Goal: Transaction & Acquisition: Purchase product/service

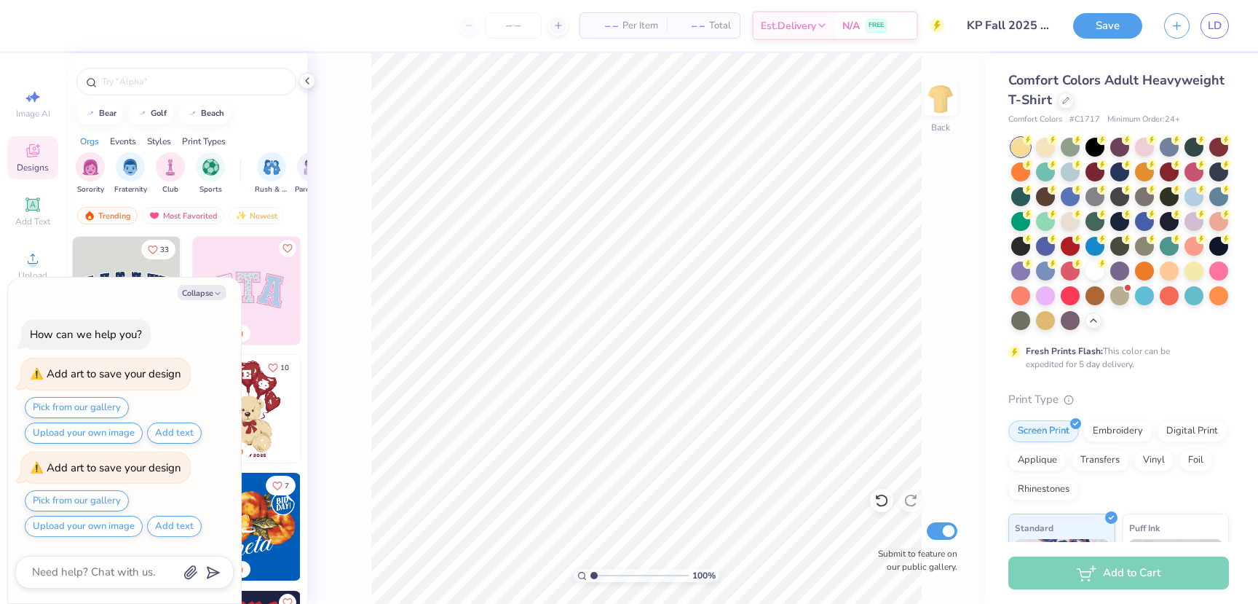
scroll to position [301, 0]
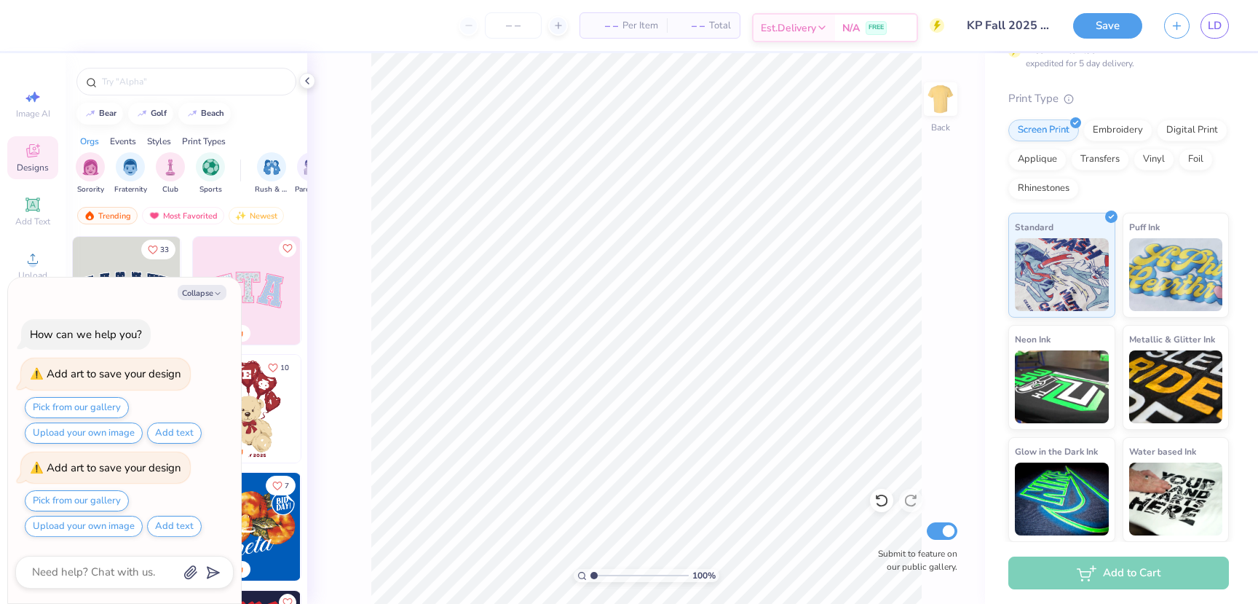
click at [822, 28] on polyline at bounding box center [822, 27] width 6 height 3
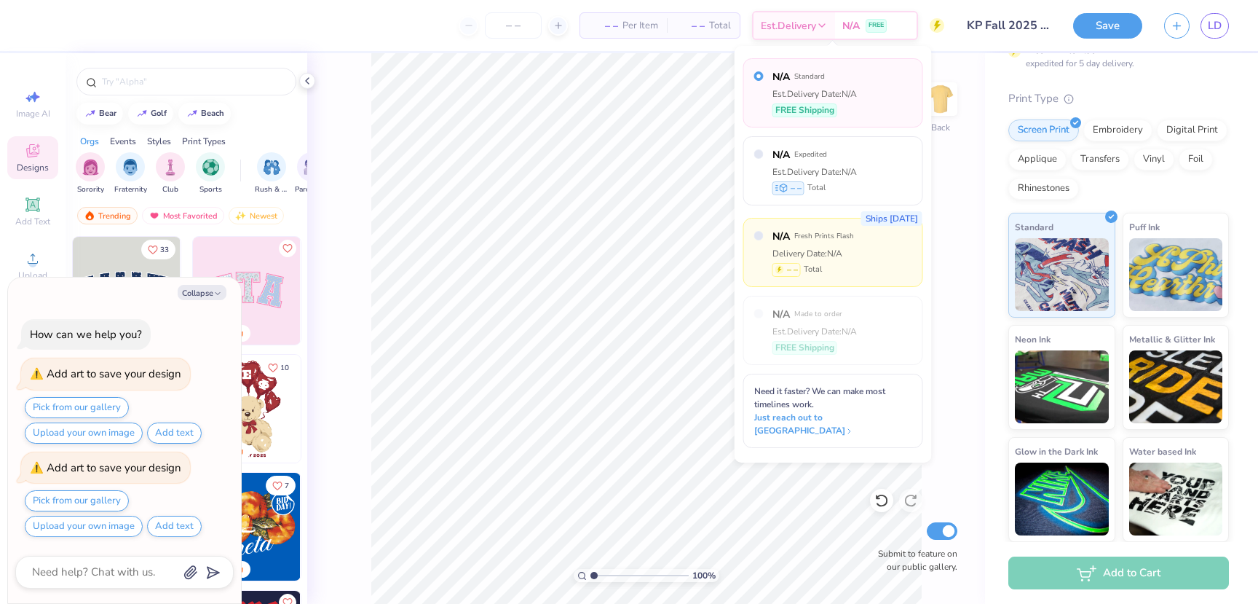
click at [844, 258] on div "Delivery Date: N/A" at bounding box center [814, 253] width 82 height 13
type textarea "x"
radio input "false"
radio input "true"
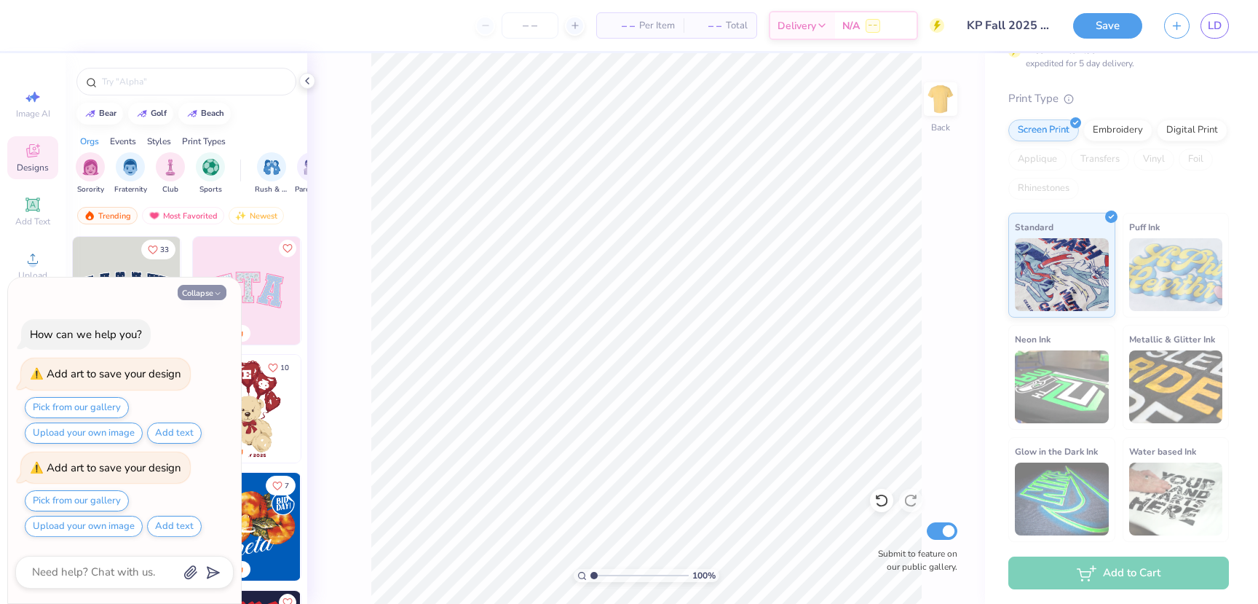
click at [198, 293] on button "Collapse" at bounding box center [202, 292] width 49 height 15
type textarea "x"
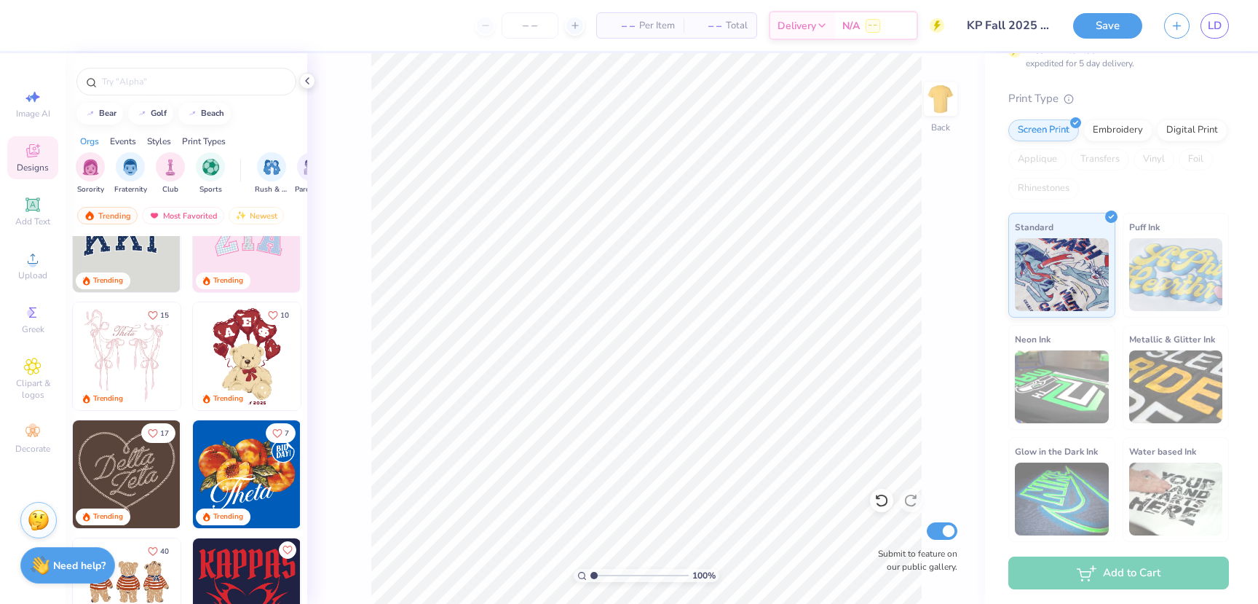
scroll to position [54, 0]
click at [237, 462] on img at bounding box center [247, 473] width 108 height 108
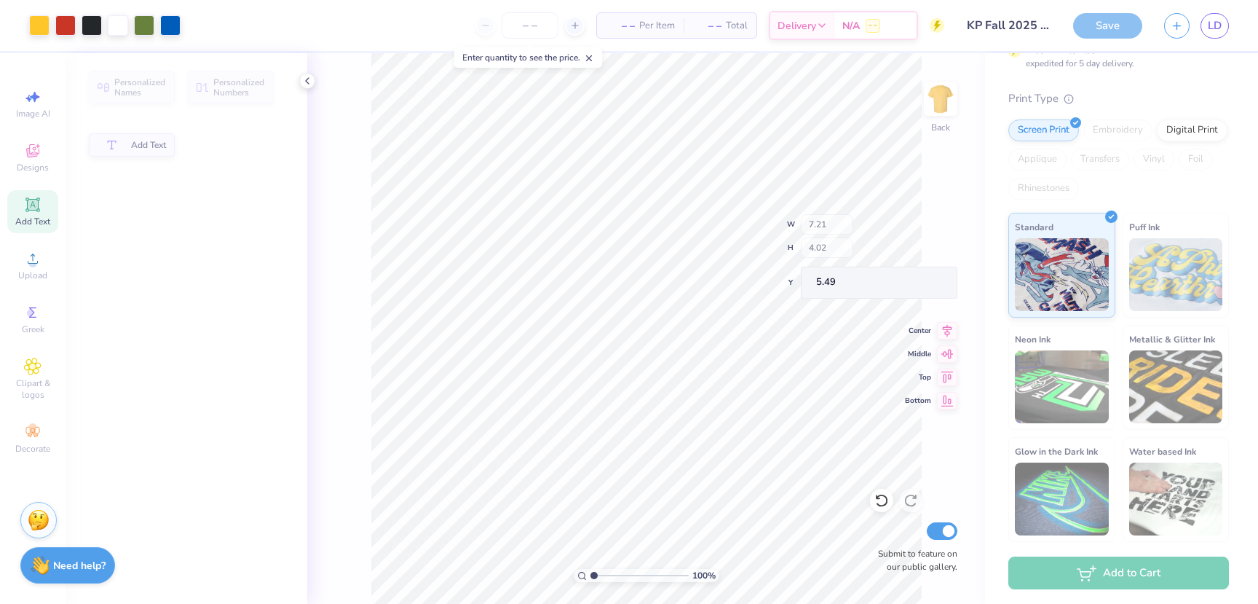
type input "7.21"
type input "4.02"
type input "5.49"
click at [632, 26] on span "– –" at bounding box center [620, 25] width 29 height 15
click at [646, 26] on span "Per Item" at bounding box center [657, 25] width 36 height 15
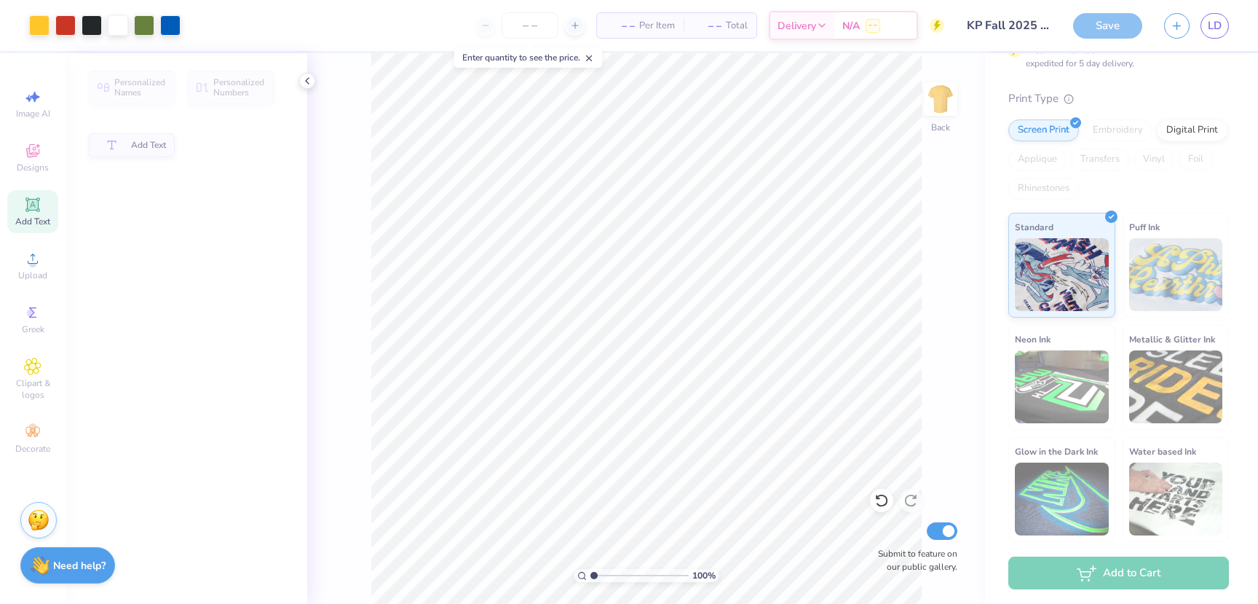
click at [729, 23] on span "Total" at bounding box center [737, 25] width 22 height 15
click at [310, 83] on icon at bounding box center [307, 81] width 12 height 12
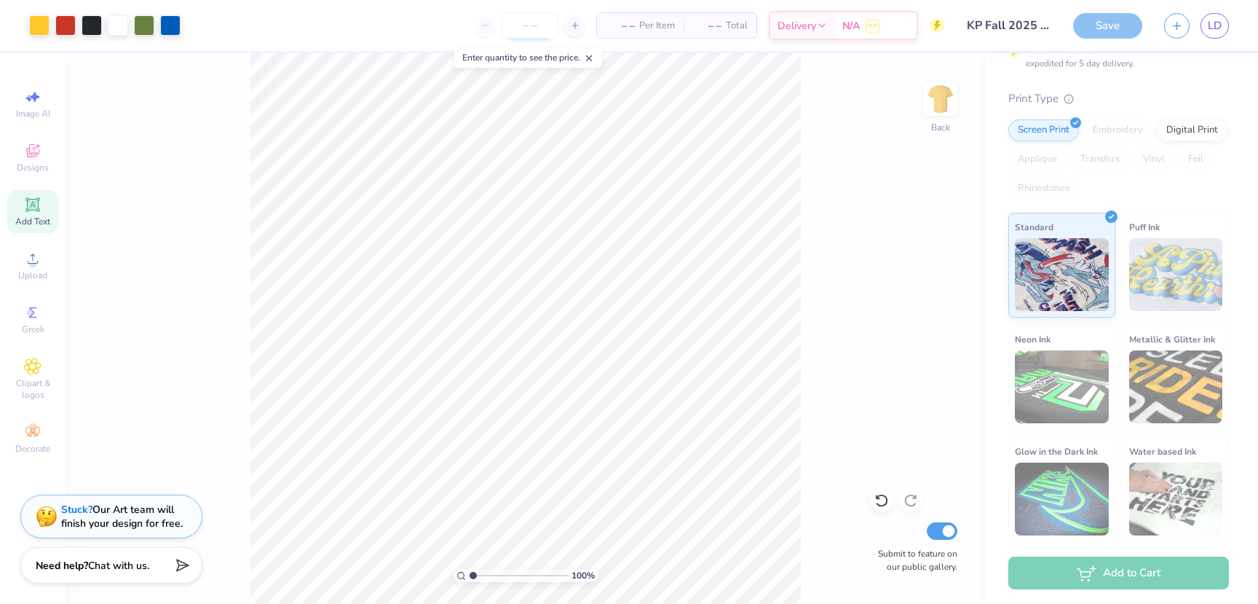
click at [529, 32] on input "number" at bounding box center [530, 25] width 57 height 26
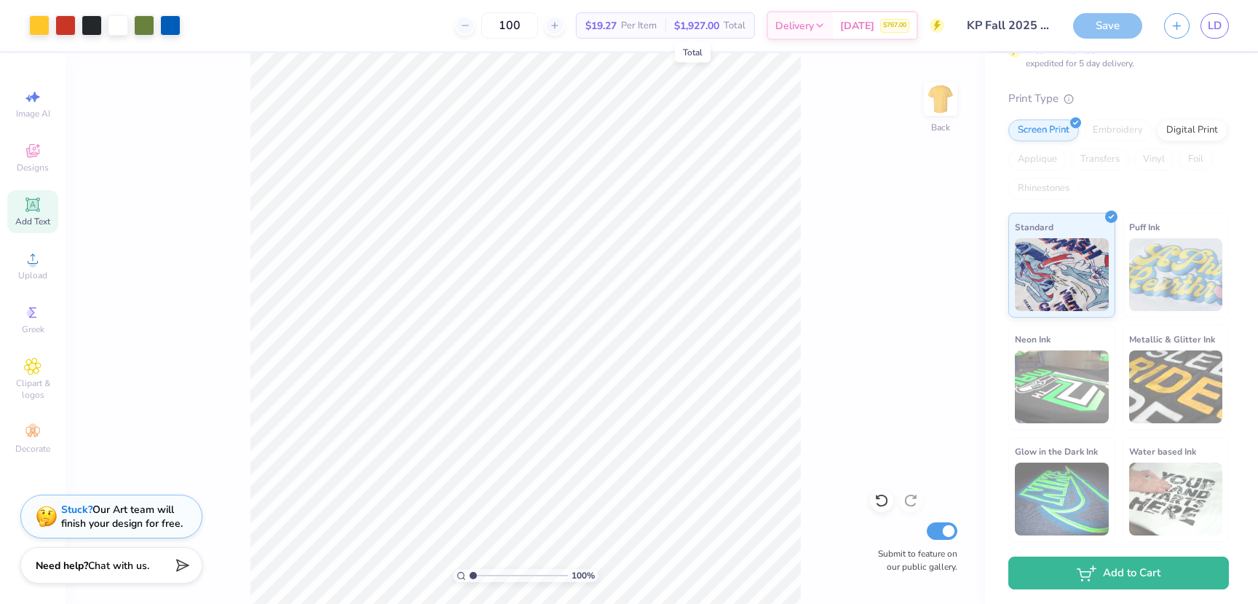
type input "100"
click at [712, 27] on span "$1,927.00" at bounding box center [696, 25] width 45 height 15
click at [689, 28] on span "$1,927.00" at bounding box center [696, 25] width 45 height 15
click at [605, 25] on span "$19.27" at bounding box center [600, 25] width 31 height 15
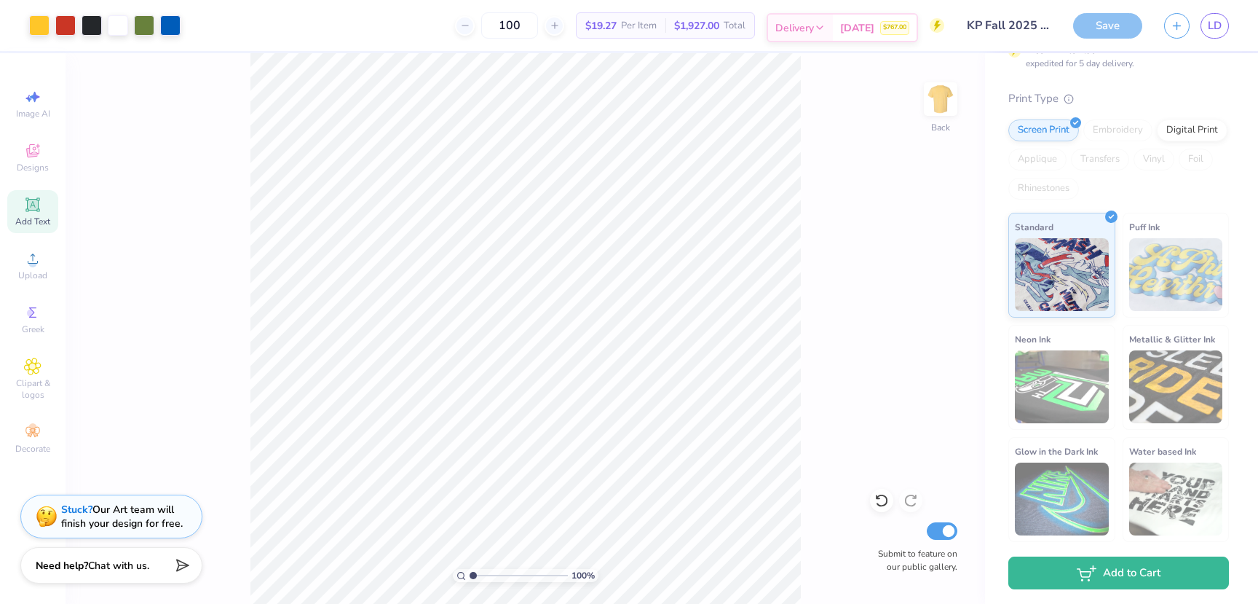
click at [850, 30] on span "Aug 22" at bounding box center [857, 27] width 34 height 15
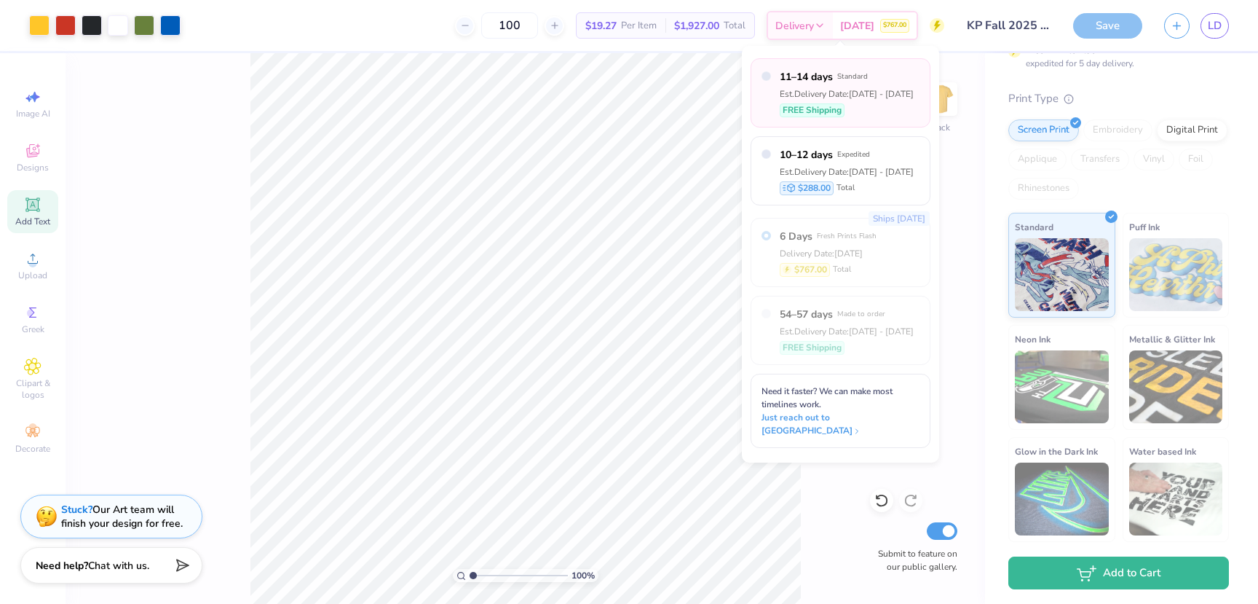
click at [882, 90] on div "Est. Delivery Date: Aug 26 - 29" at bounding box center [847, 93] width 134 height 13
radio input "true"
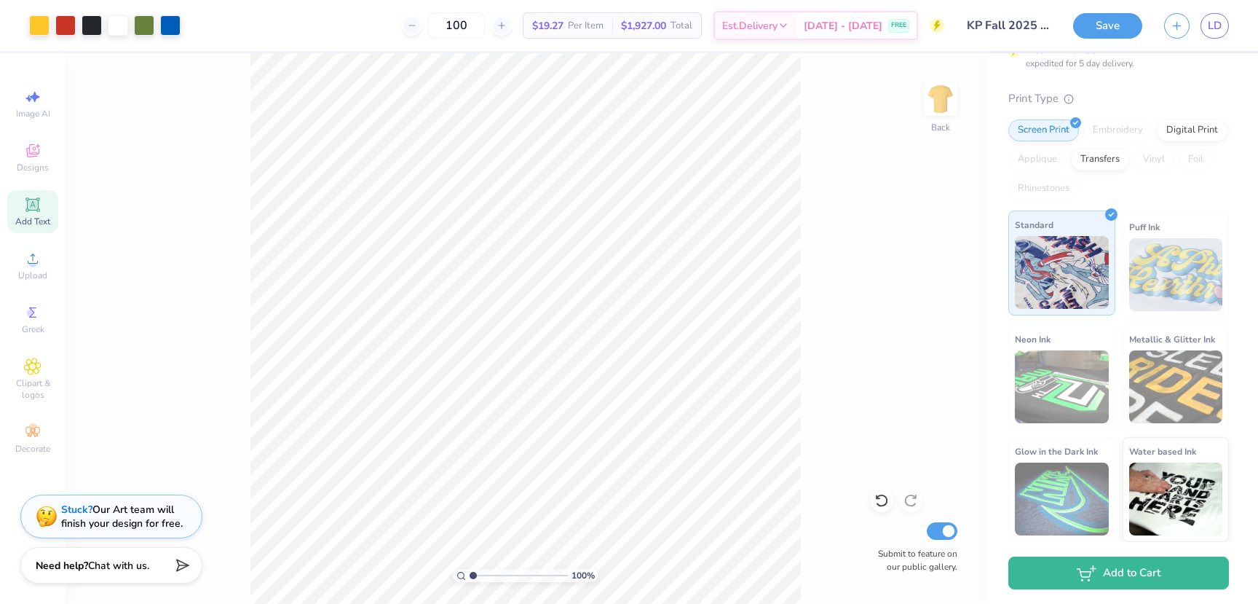
click at [1082, 248] on img at bounding box center [1062, 272] width 94 height 73
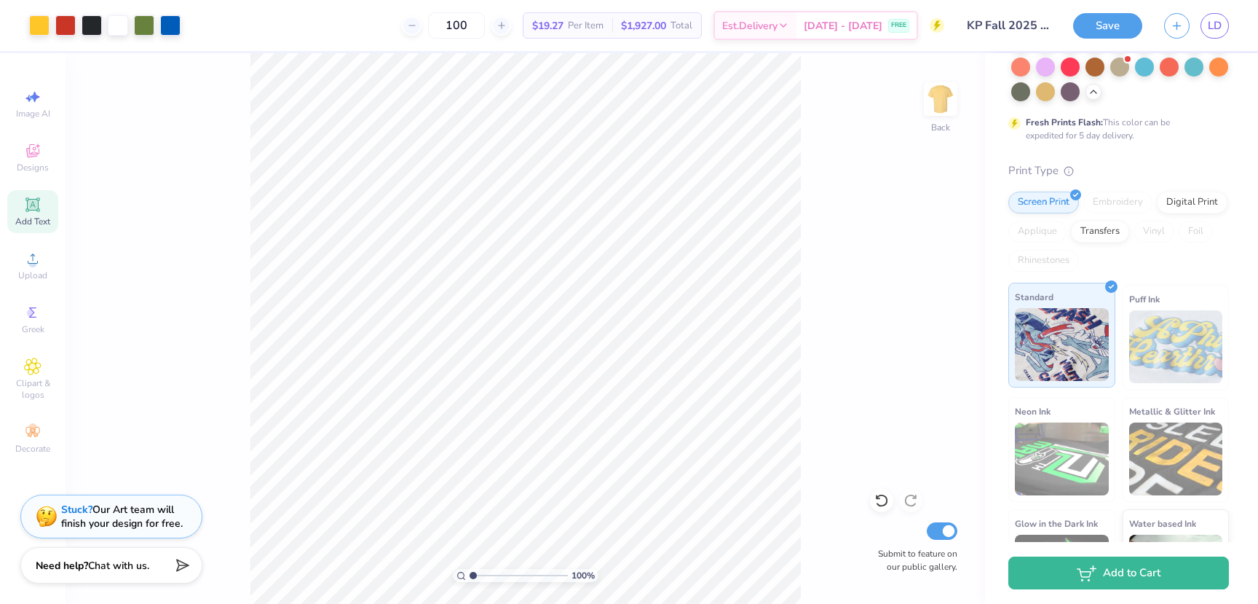
scroll to position [191, 0]
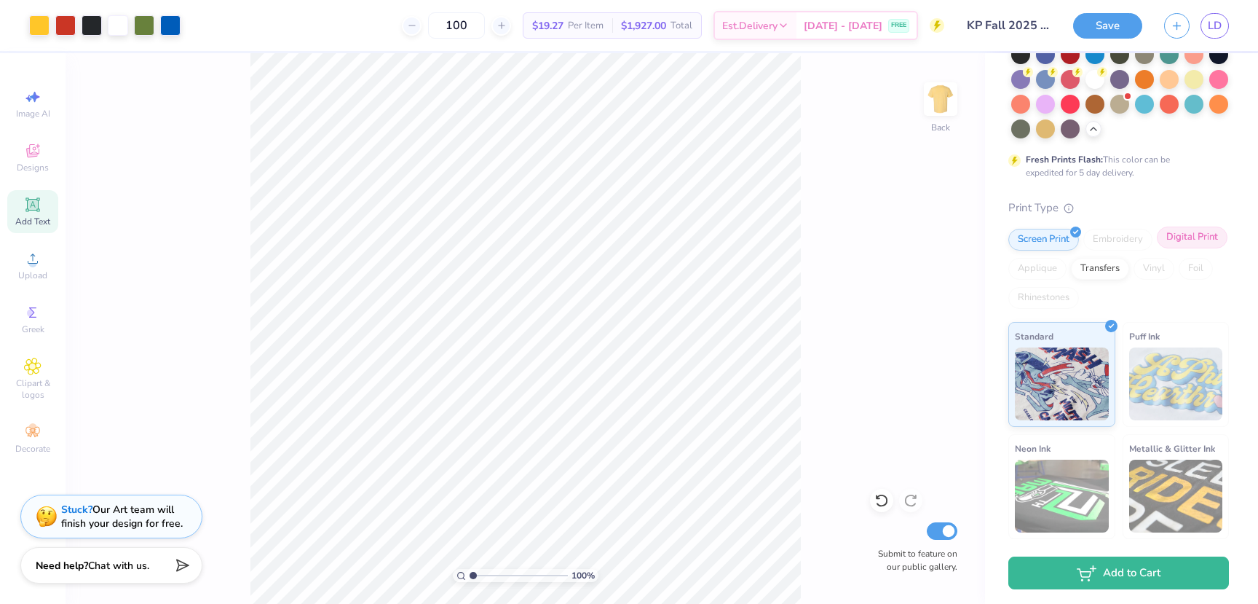
click at [1185, 235] on div "Digital Print" at bounding box center [1192, 237] width 71 height 22
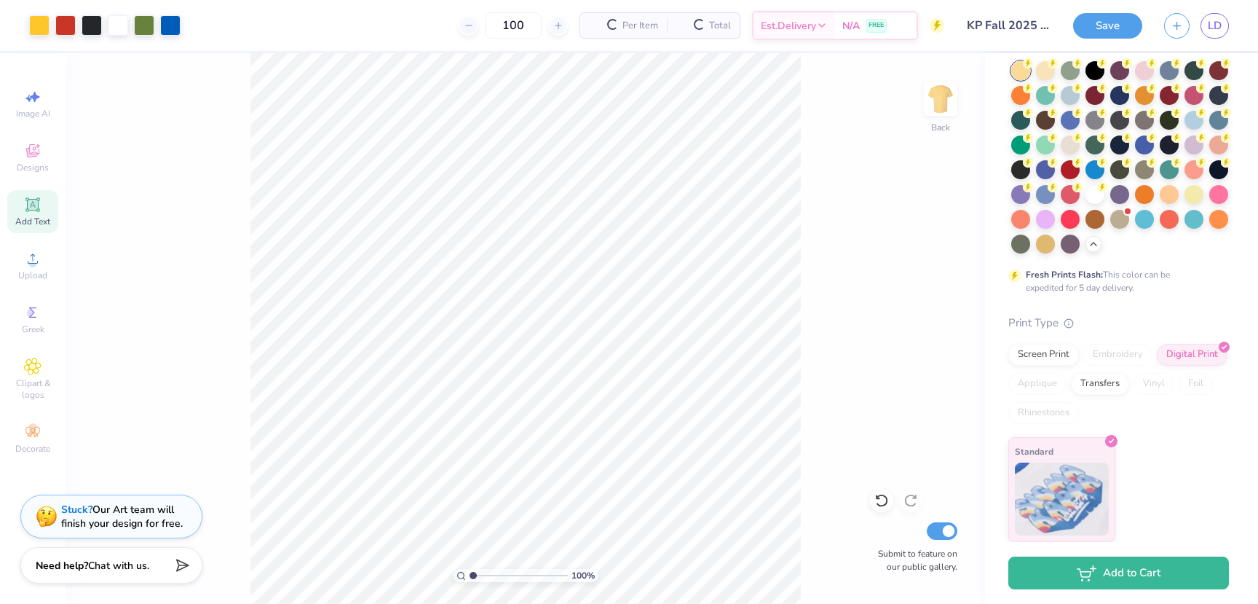
scroll to position [76, 0]
click at [1102, 390] on div "Transfers" at bounding box center [1100, 382] width 58 height 22
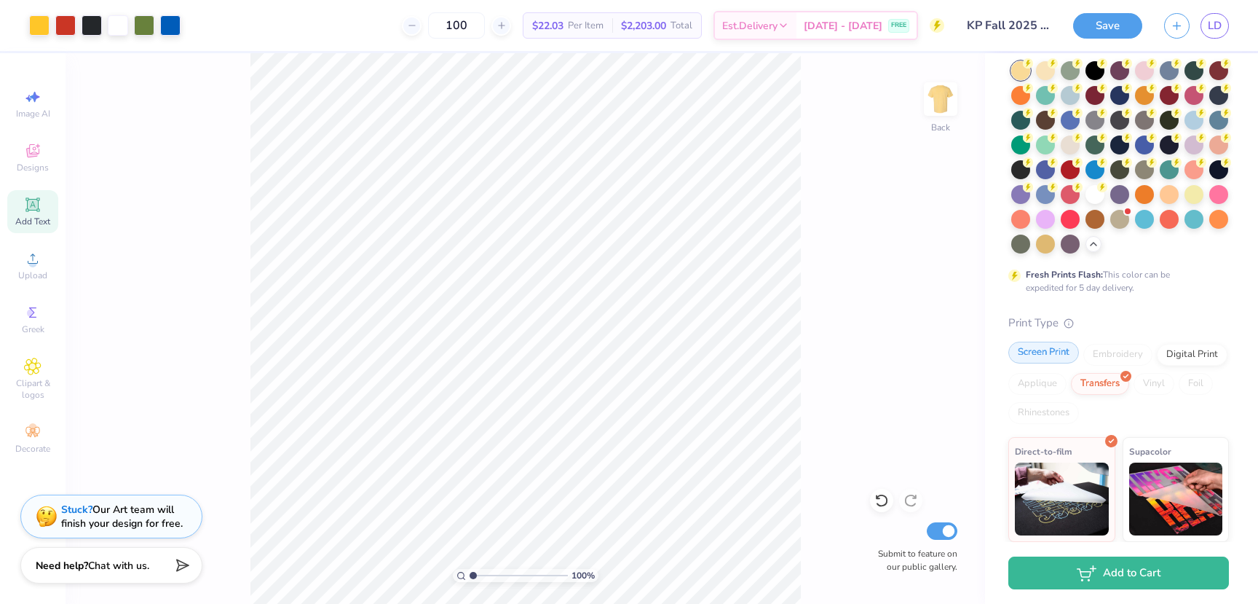
click at [1047, 352] on div "Screen Print" at bounding box center [1043, 352] width 71 height 22
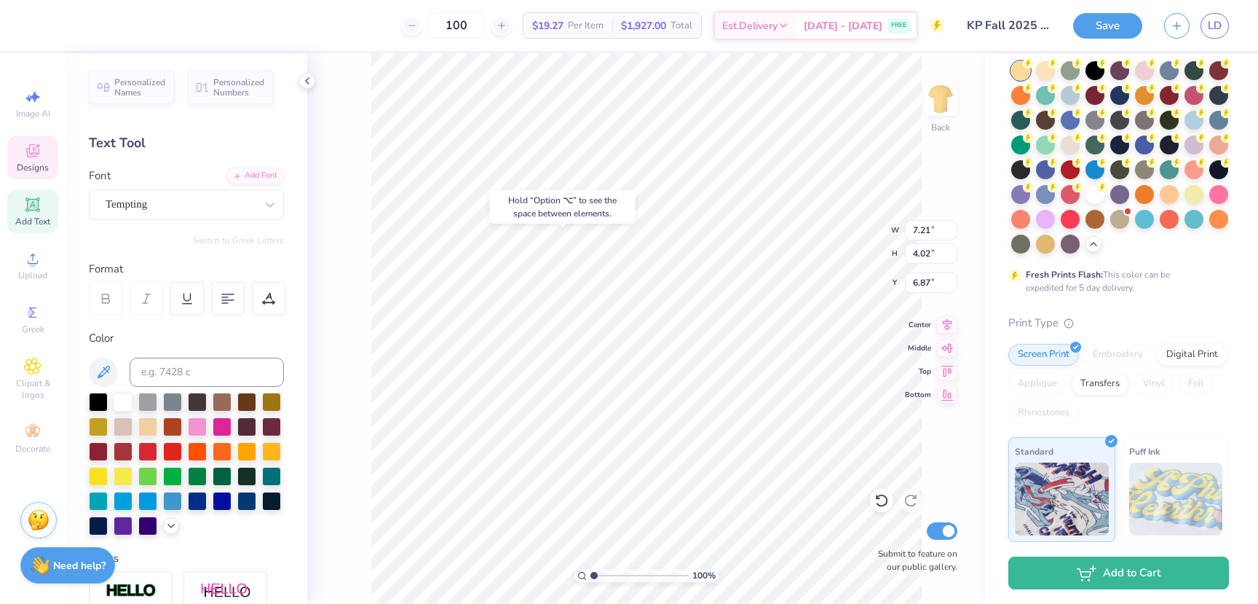
type input "6.87"
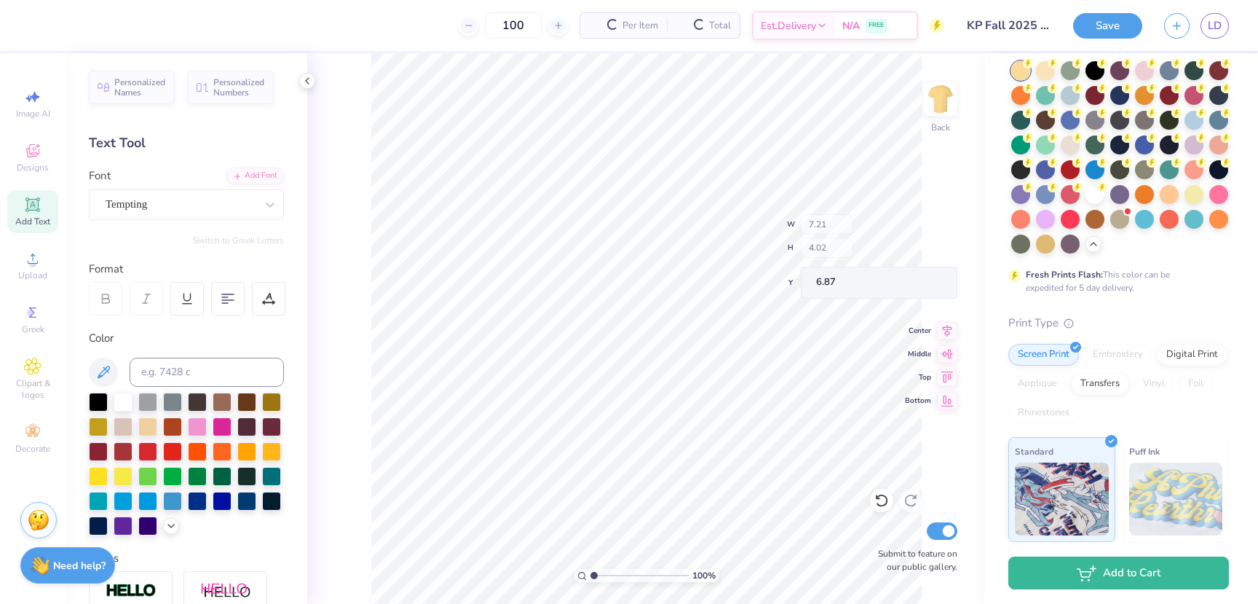
click at [824, 246] on div "100 % Back W 7.21 H 4.02 Y 6.87 Center Middle Top Bottom Submit to feature on o…" at bounding box center [646, 328] width 678 height 550
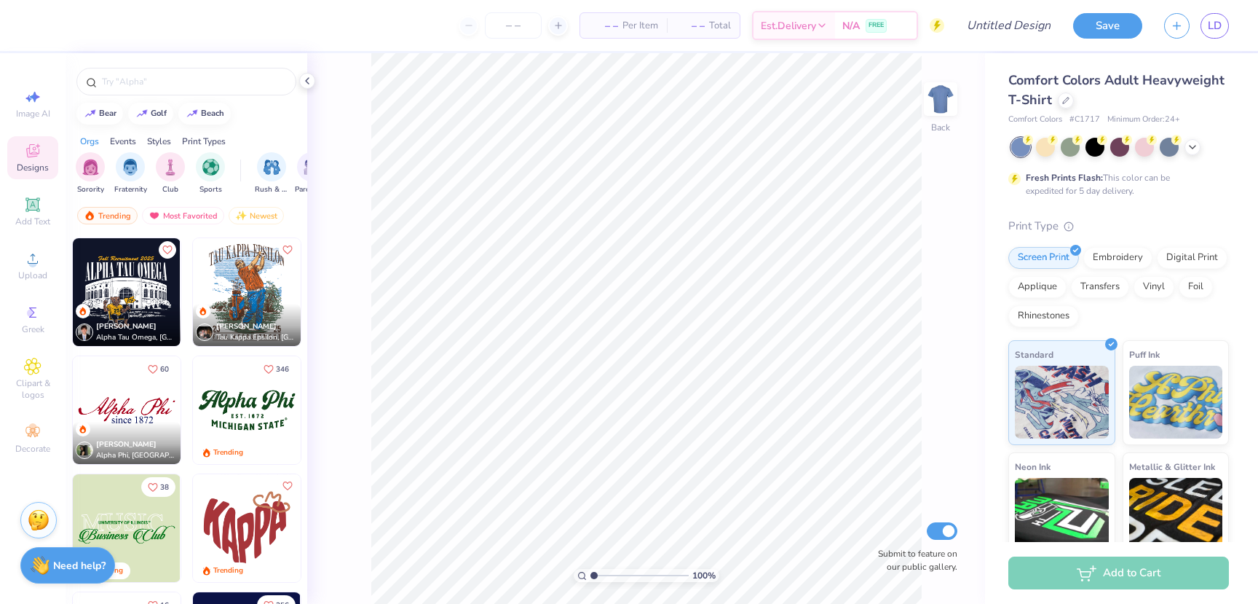
scroll to position [938, 0]
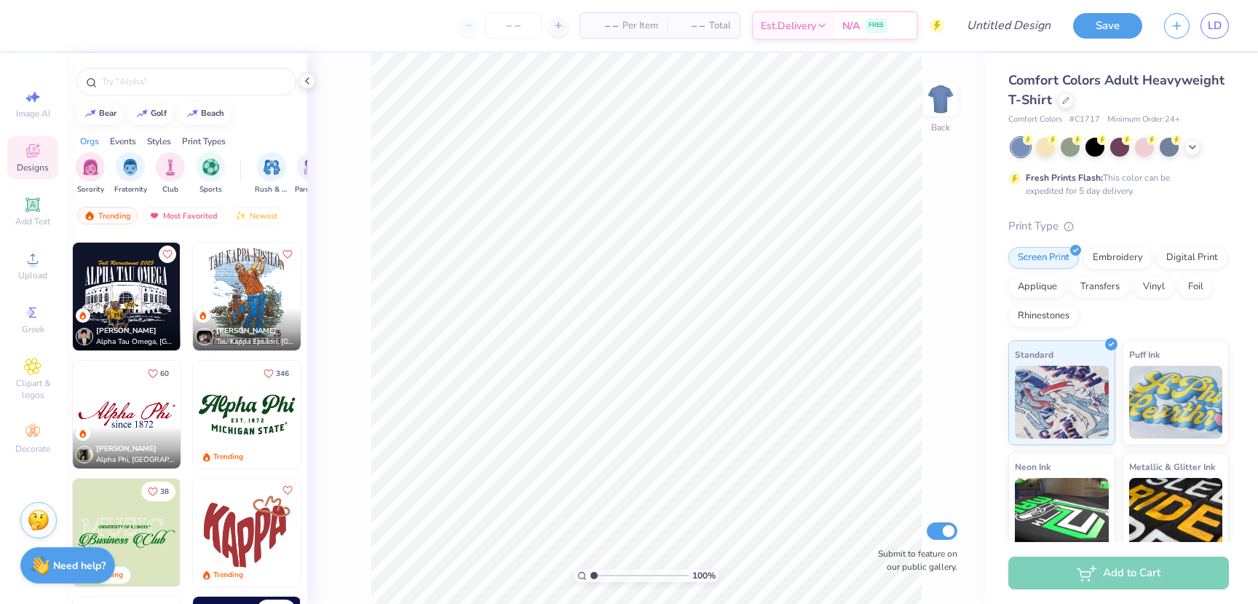
click at [130, 299] on img at bounding box center [127, 296] width 108 height 108
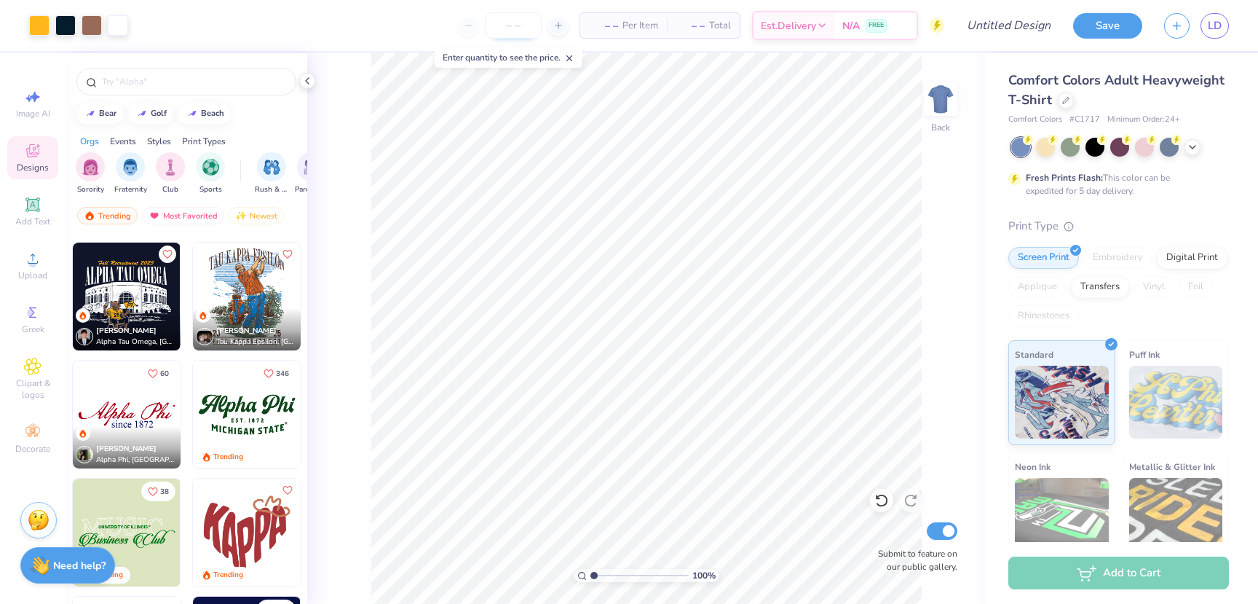
click at [506, 30] on input "number" at bounding box center [513, 25] width 57 height 26
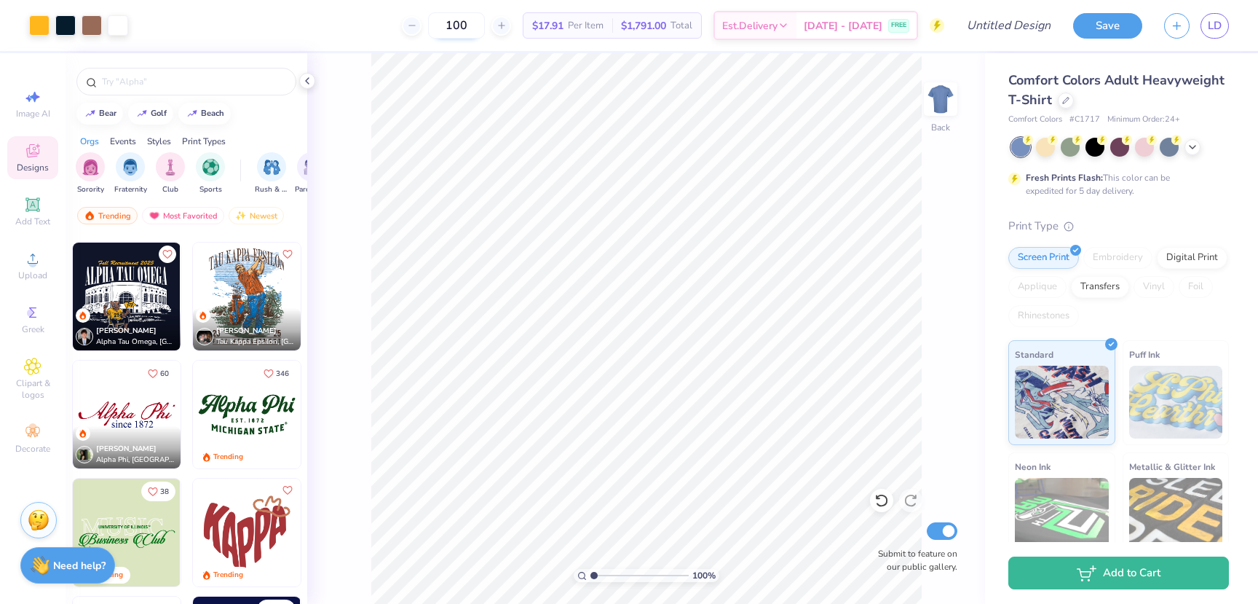
type input "100"
click at [1196, 146] on icon at bounding box center [1193, 146] width 12 height 12
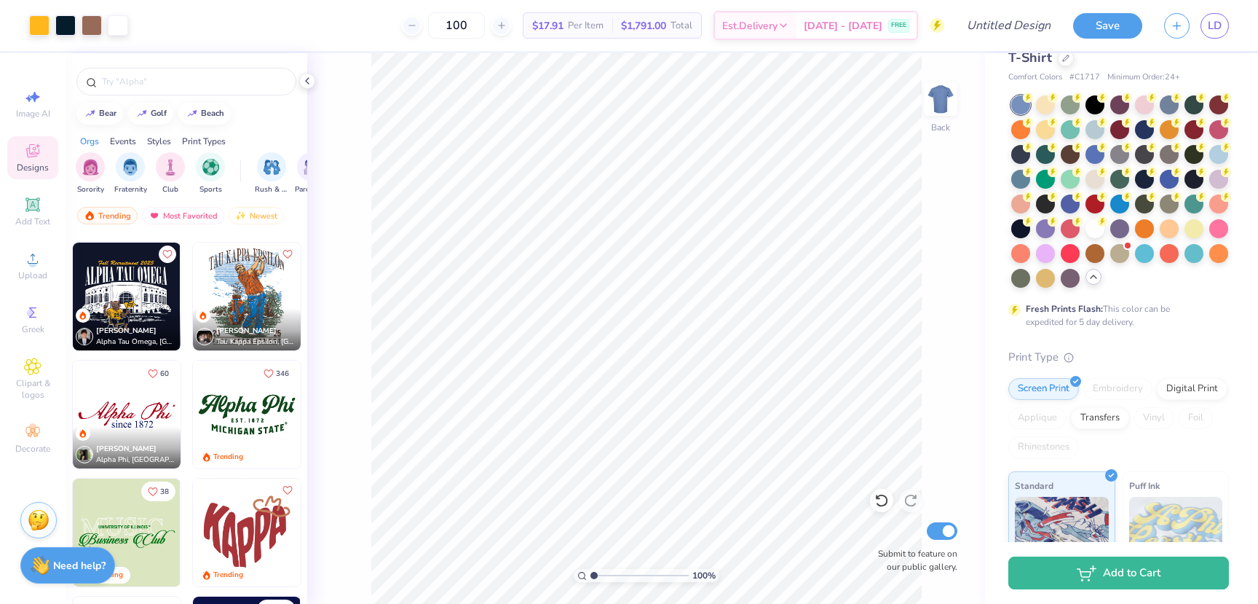
scroll to position [0, 0]
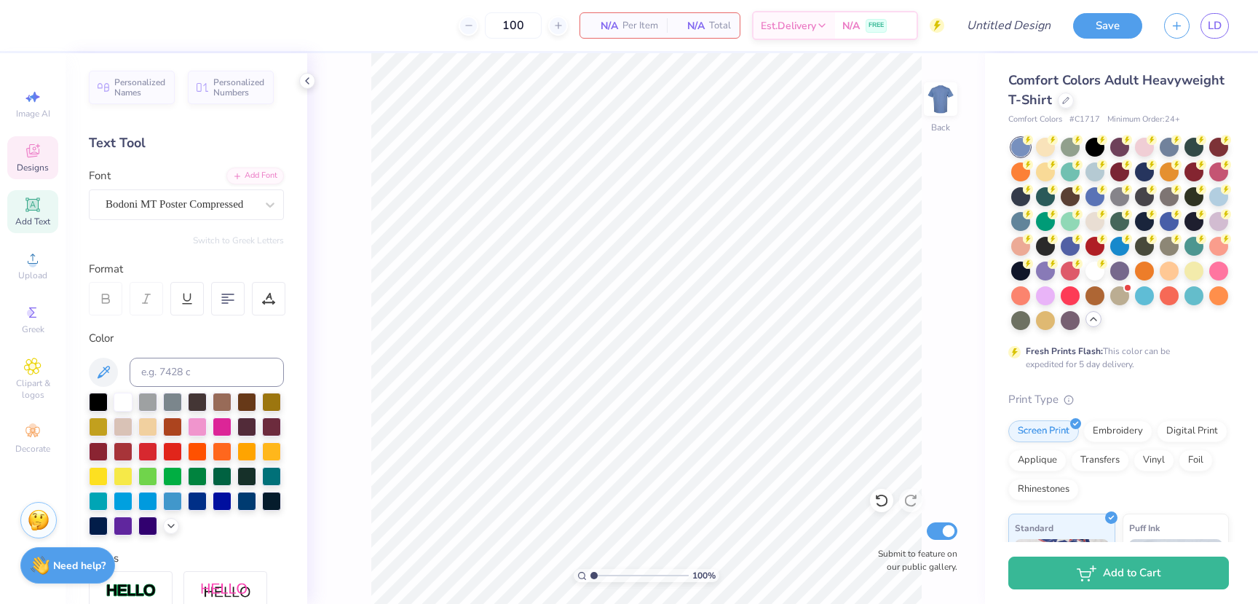
click at [31, 159] on div "Designs" at bounding box center [32, 157] width 51 height 43
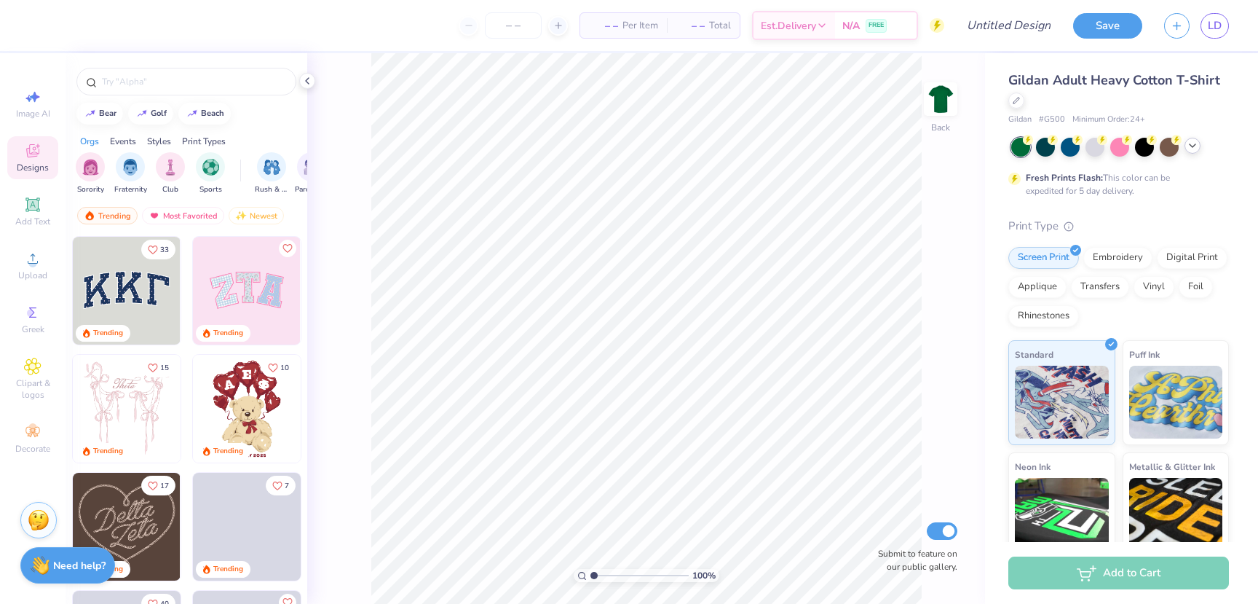
click at [1190, 148] on icon at bounding box center [1193, 146] width 12 height 12
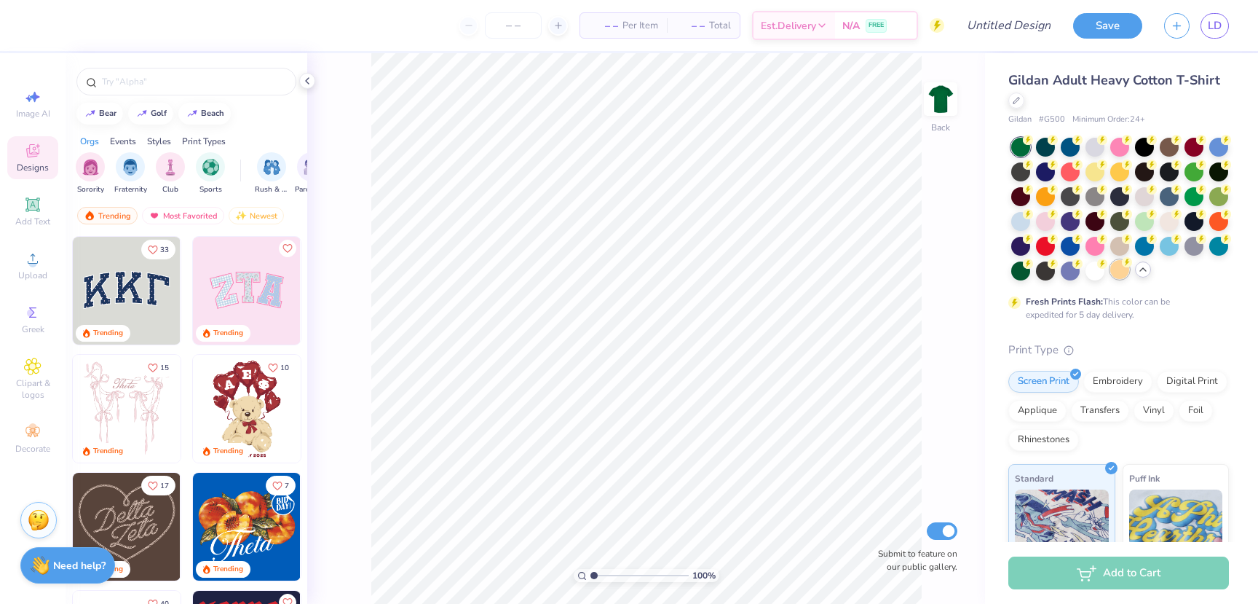
click at [1114, 272] on div at bounding box center [1119, 269] width 19 height 19
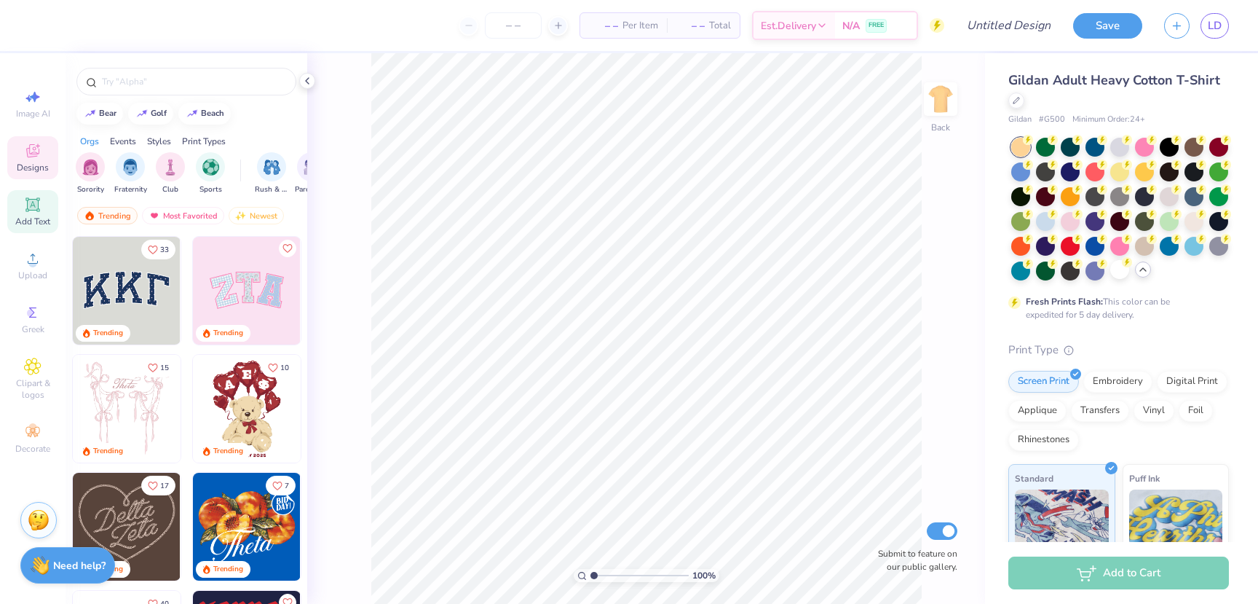
click at [32, 200] on icon at bounding box center [32, 204] width 11 height 11
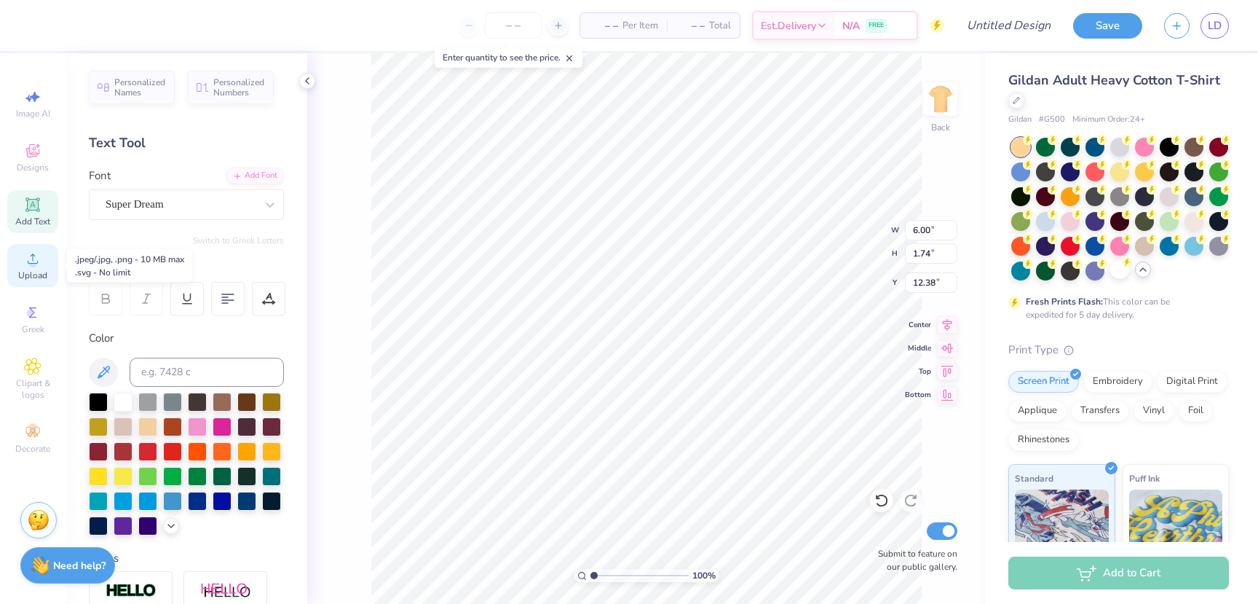
click at [29, 282] on div "Upload" at bounding box center [32, 265] width 51 height 43
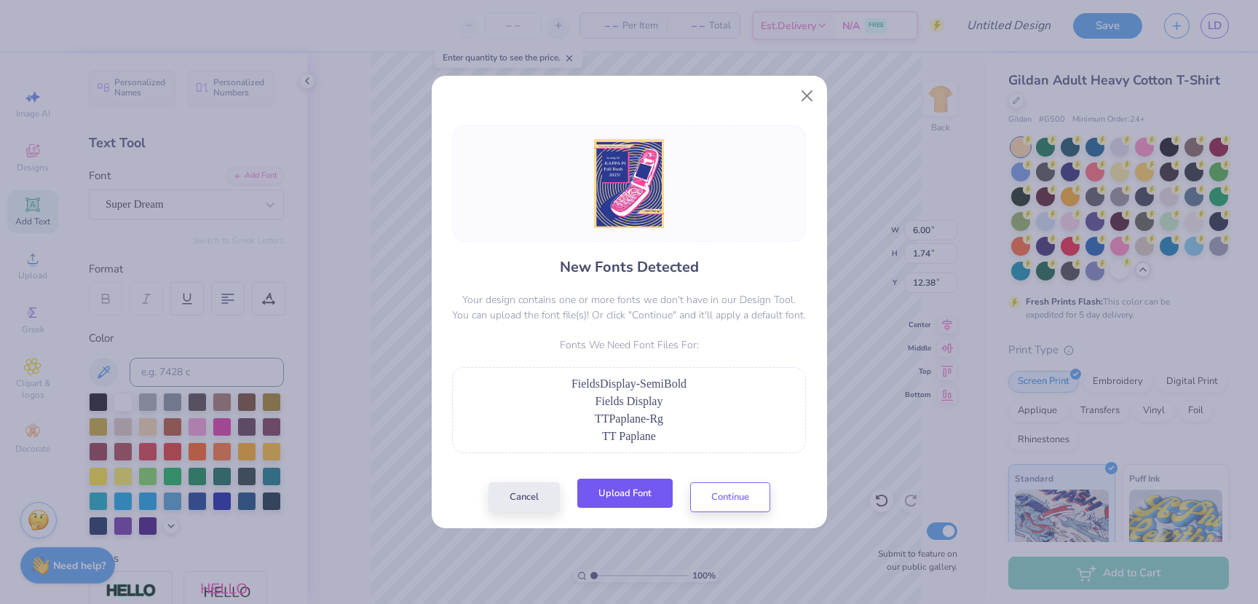
click at [629, 497] on button "Upload Font" at bounding box center [624, 493] width 95 height 30
click at [739, 492] on button "Continue" at bounding box center [730, 493] width 80 height 30
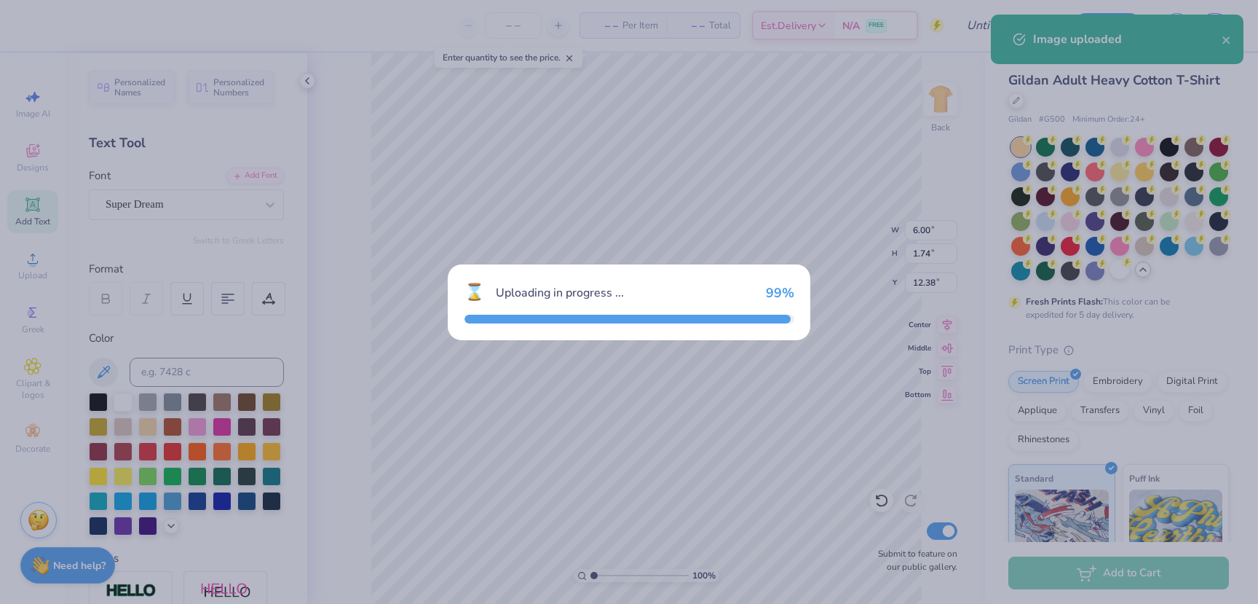
type input "15.00"
type input "8.22"
type input "9.14"
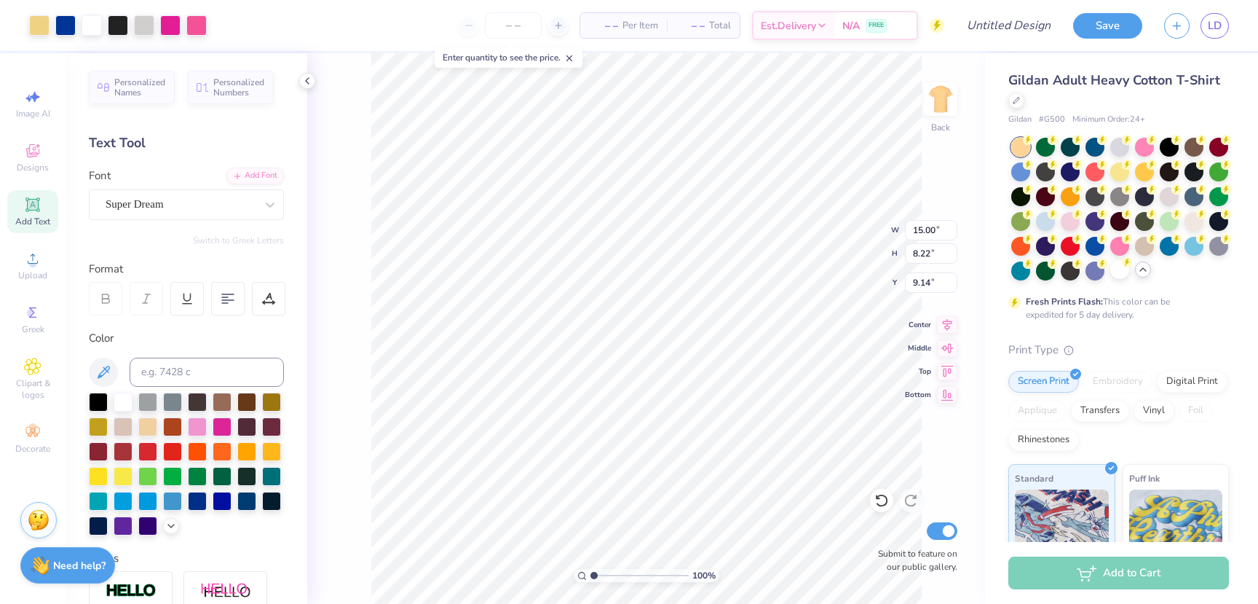
click at [954, 540] on div "100 % Back W 15.00 15.00 " H 8.22 8.22 " Y 9.14 9.14 " Center Middle Top Bottom…" at bounding box center [646, 328] width 678 height 550
type input "6.17"
type input "1.24"
type input "1.57"
type input "6.17"
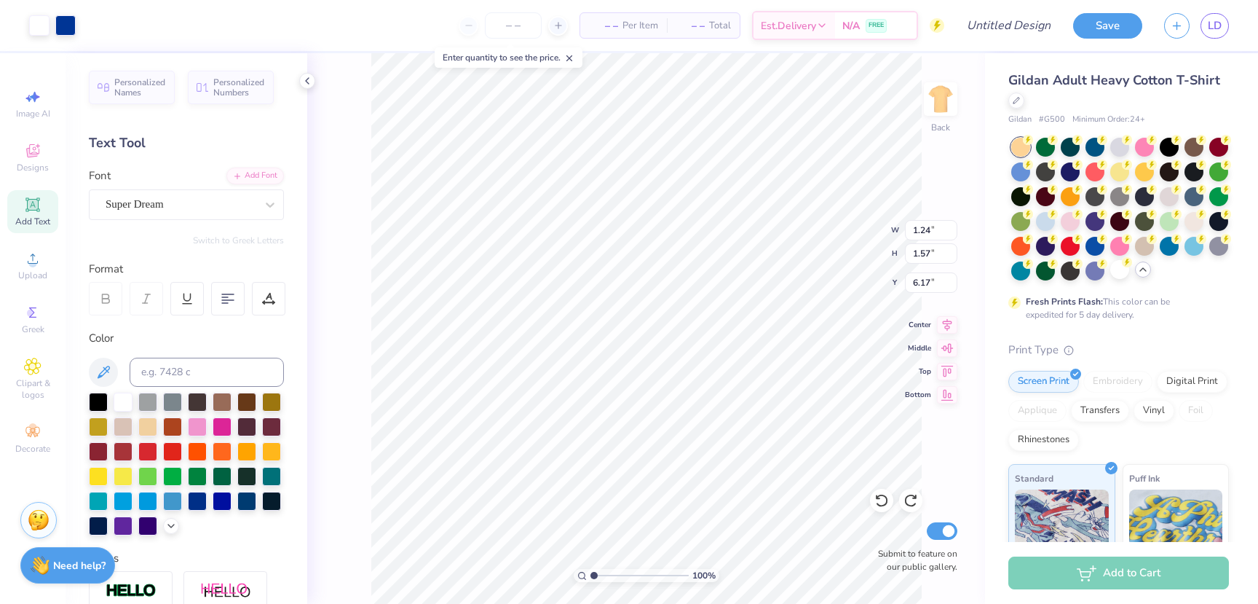
type input "15.00"
type input "8.22"
type input "9.14"
click at [39, 159] on icon at bounding box center [32, 150] width 17 height 17
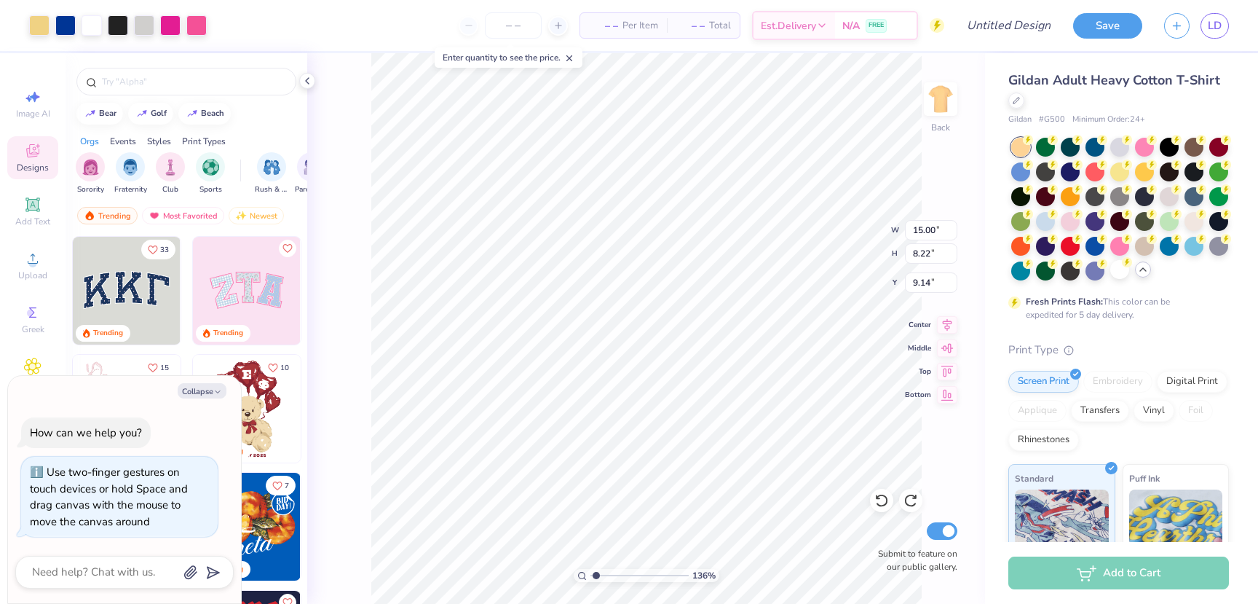
type input "1.12"
click at [595, 571] on input "range" at bounding box center [640, 575] width 98 height 13
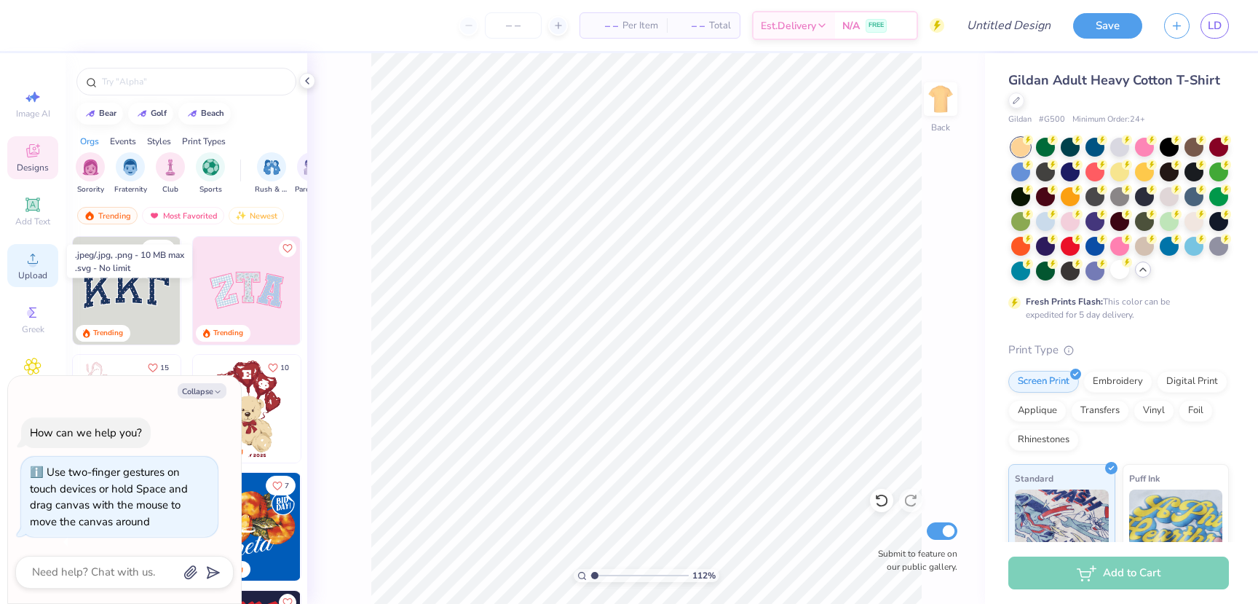
click at [39, 262] on icon at bounding box center [32, 258] width 17 height 17
click at [30, 264] on circle at bounding box center [32, 263] width 8 height 8
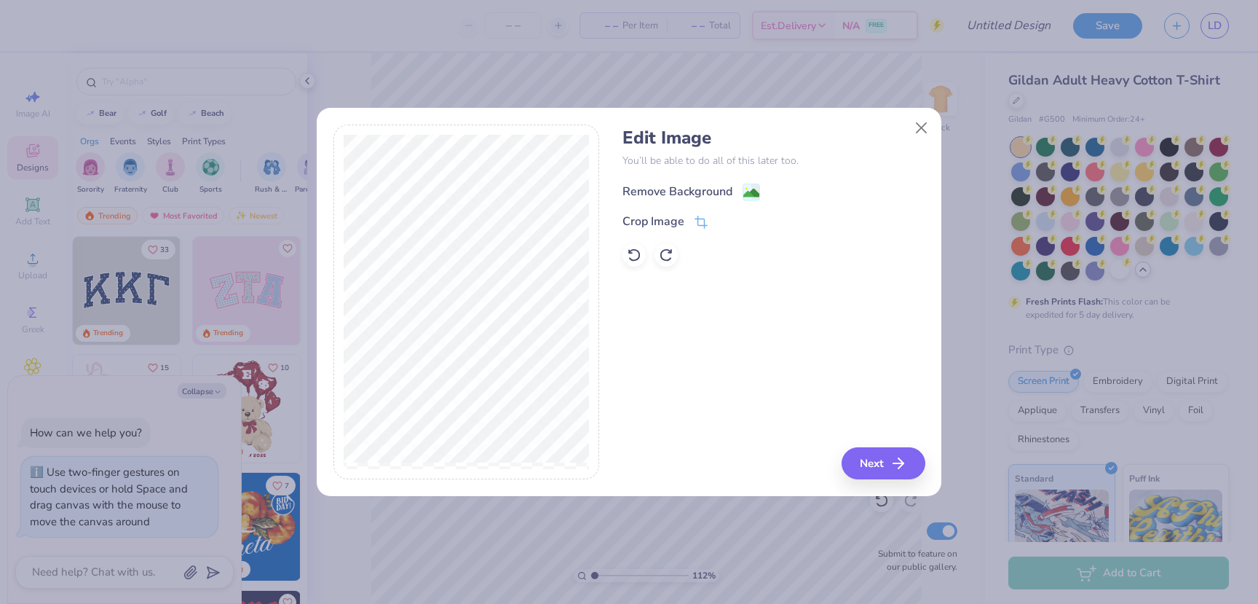
click at [698, 187] on div "Remove Background" at bounding box center [678, 191] width 110 height 17
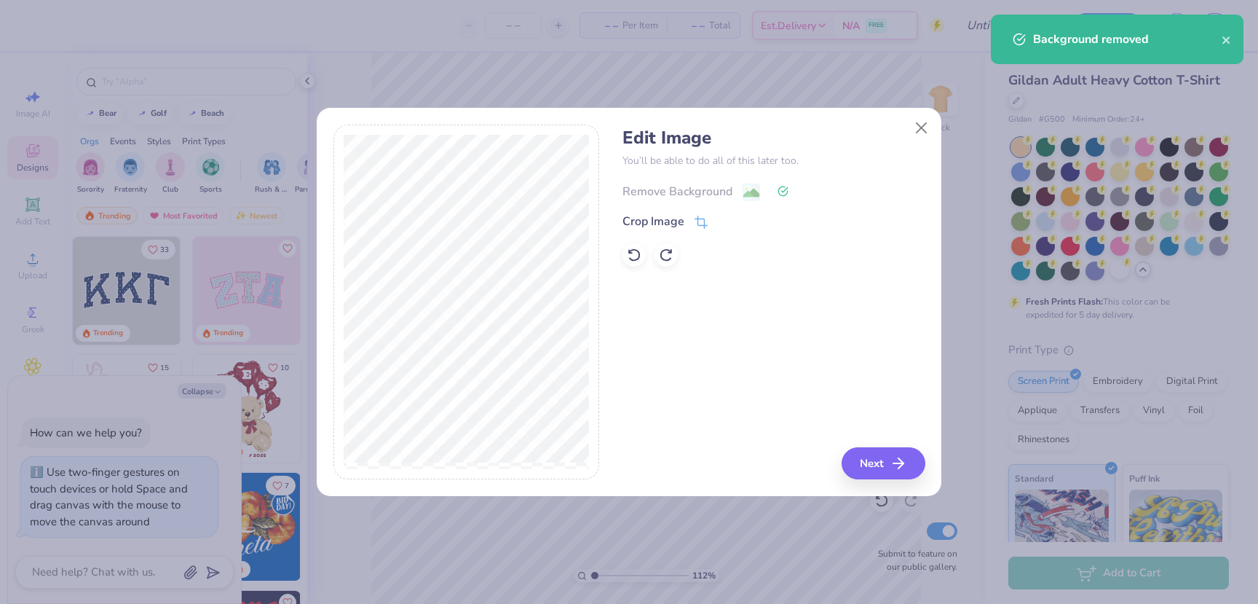
click at [698, 187] on div "Remove Background" at bounding box center [774, 190] width 302 height 18
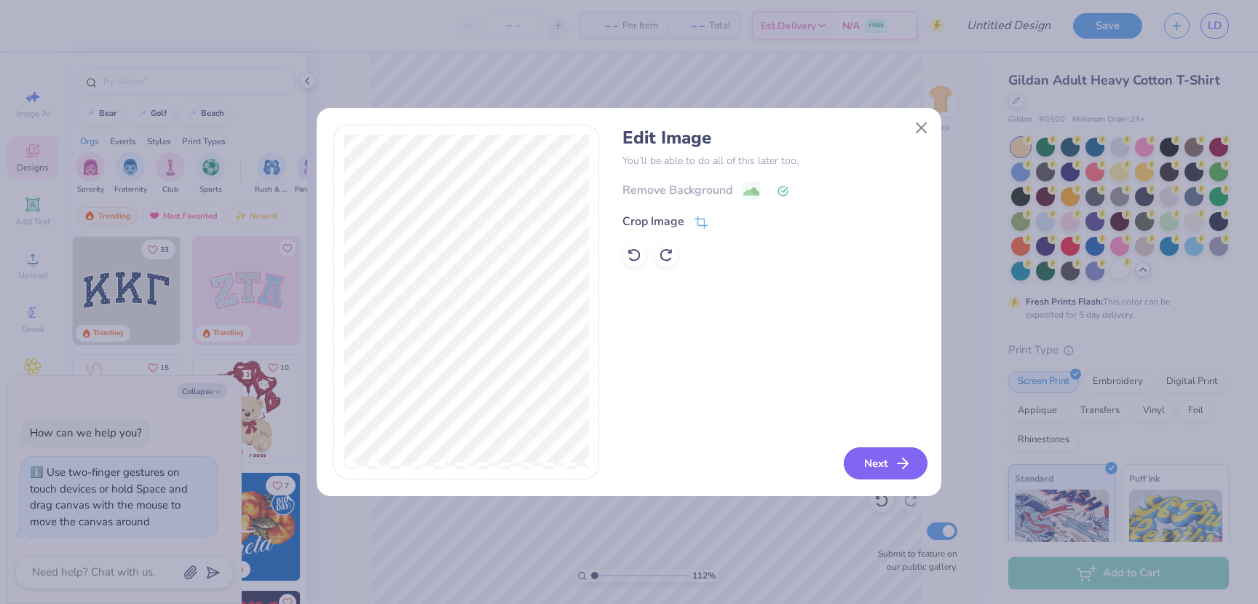
click at [893, 460] on button "Next" at bounding box center [886, 463] width 84 height 32
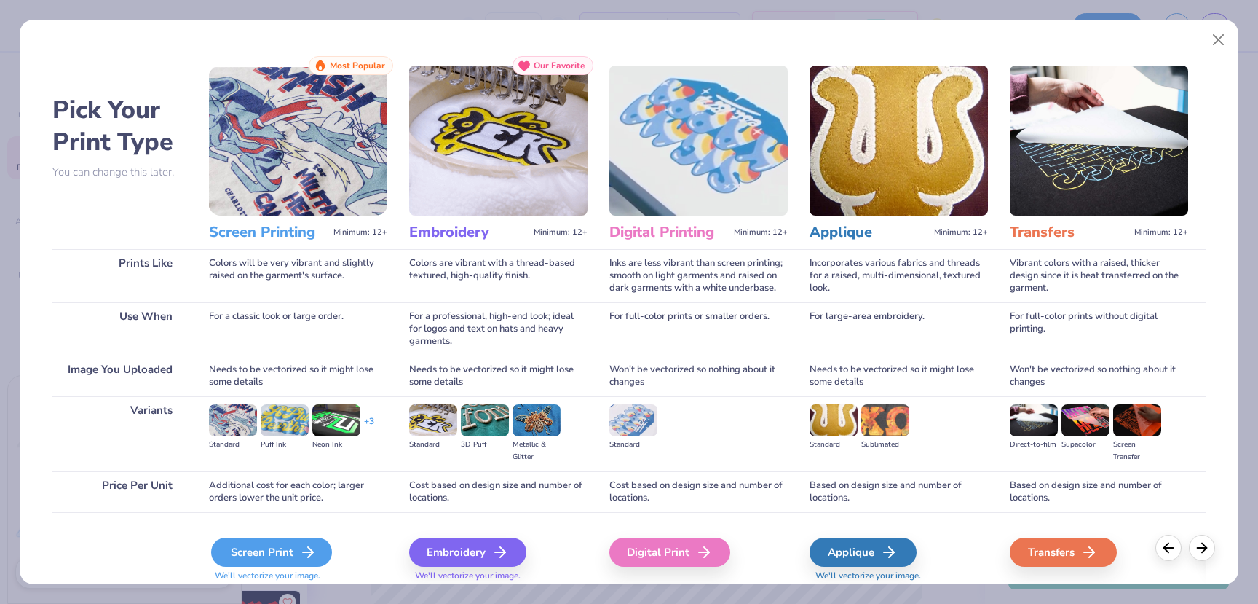
click at [264, 552] on div "Screen Print" at bounding box center [271, 551] width 121 height 29
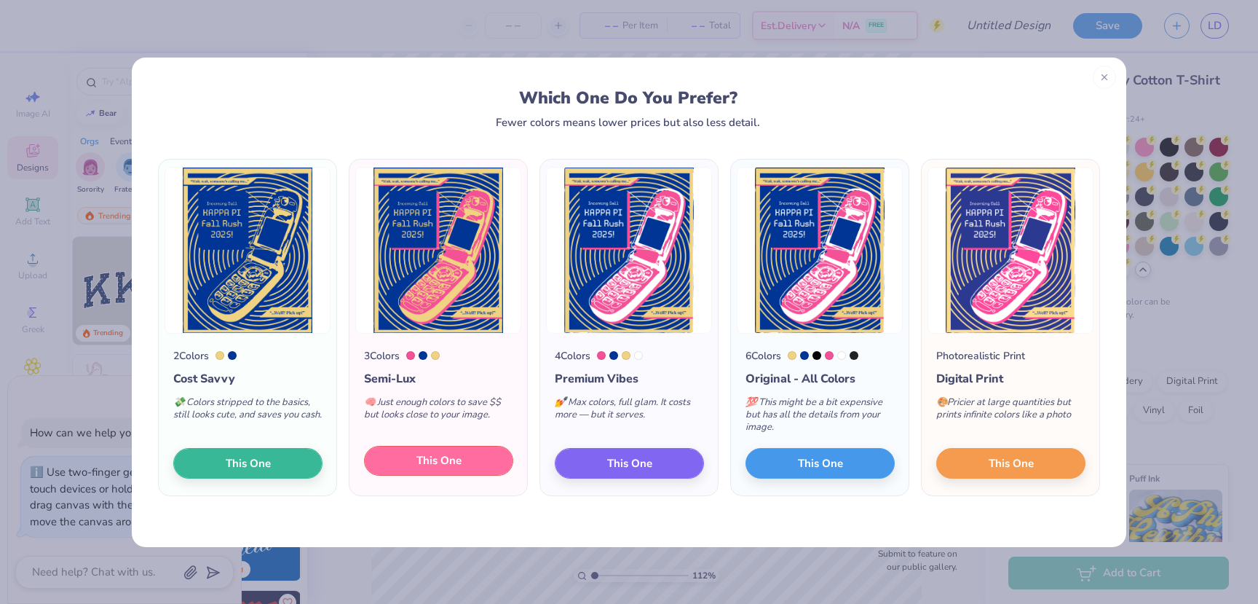
click at [426, 459] on span "This One" at bounding box center [438, 460] width 45 height 17
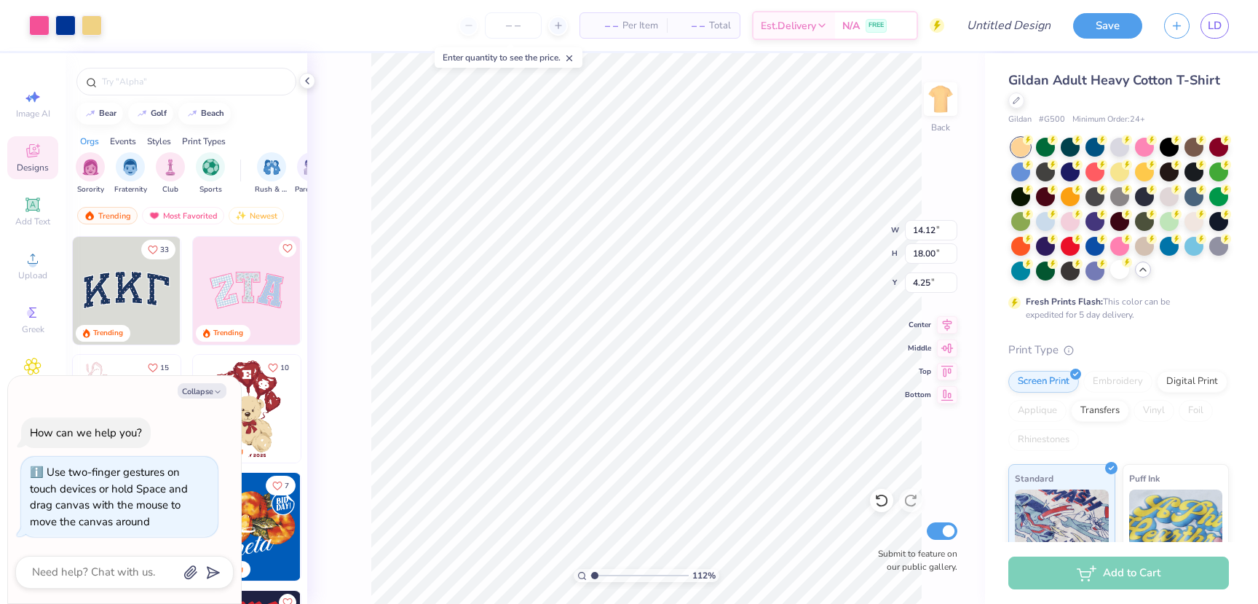
type textarea "x"
type input "1.14"
type textarea "x"
type input "12.94"
type input "16.50"
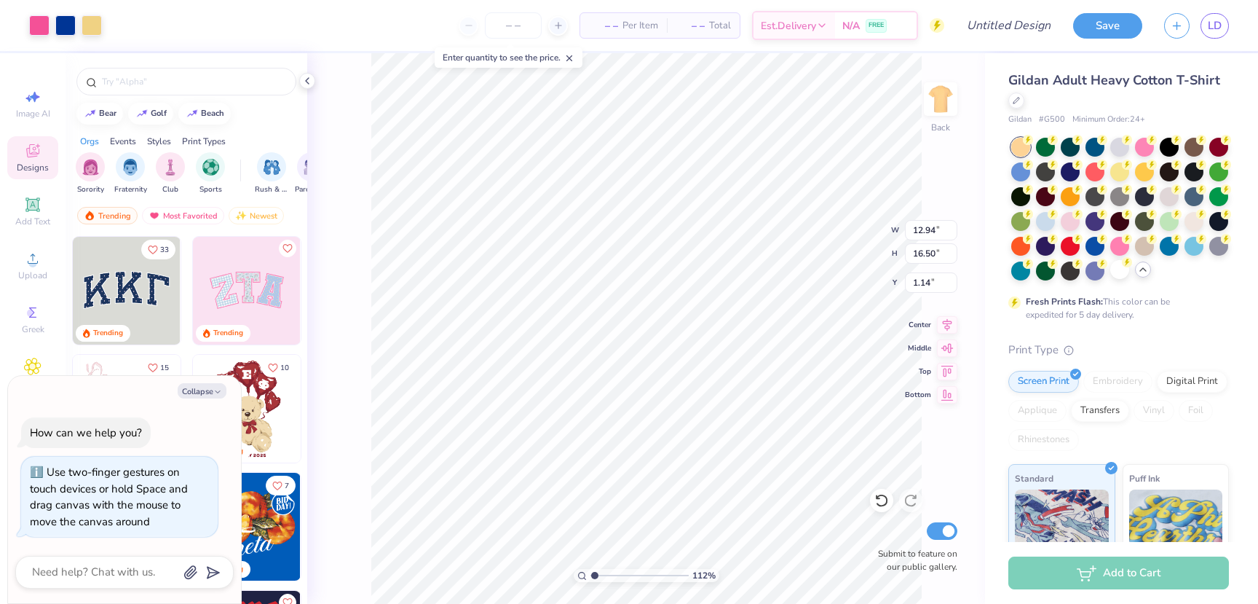
type textarea "x"
type input "1.04"
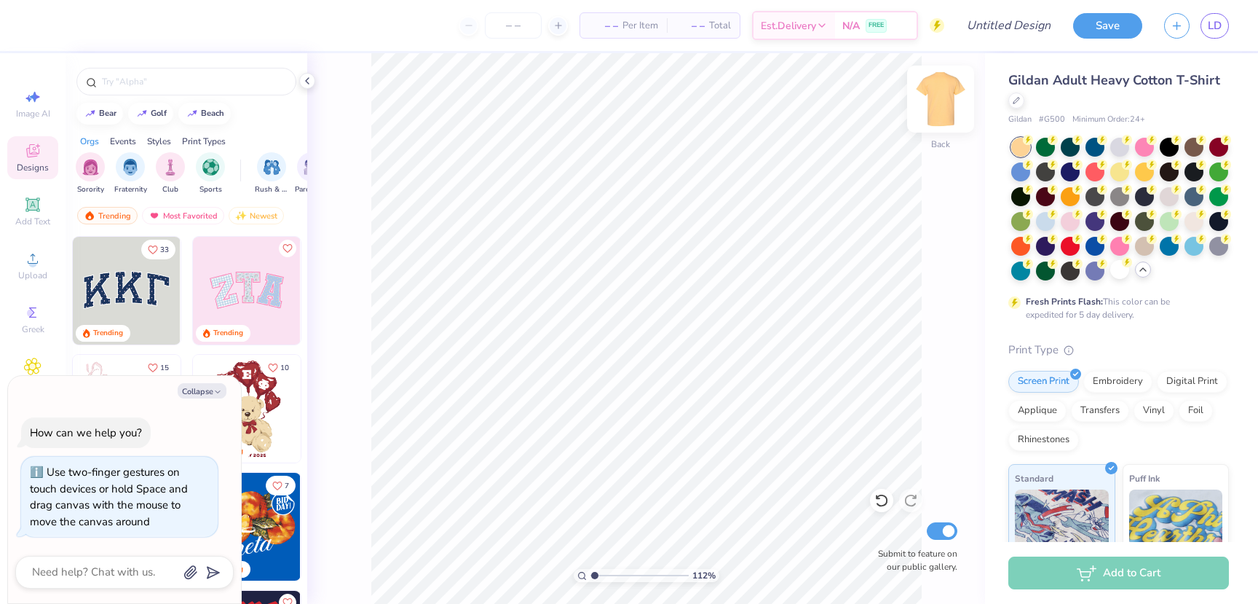
click at [947, 107] on img at bounding box center [941, 99] width 58 height 58
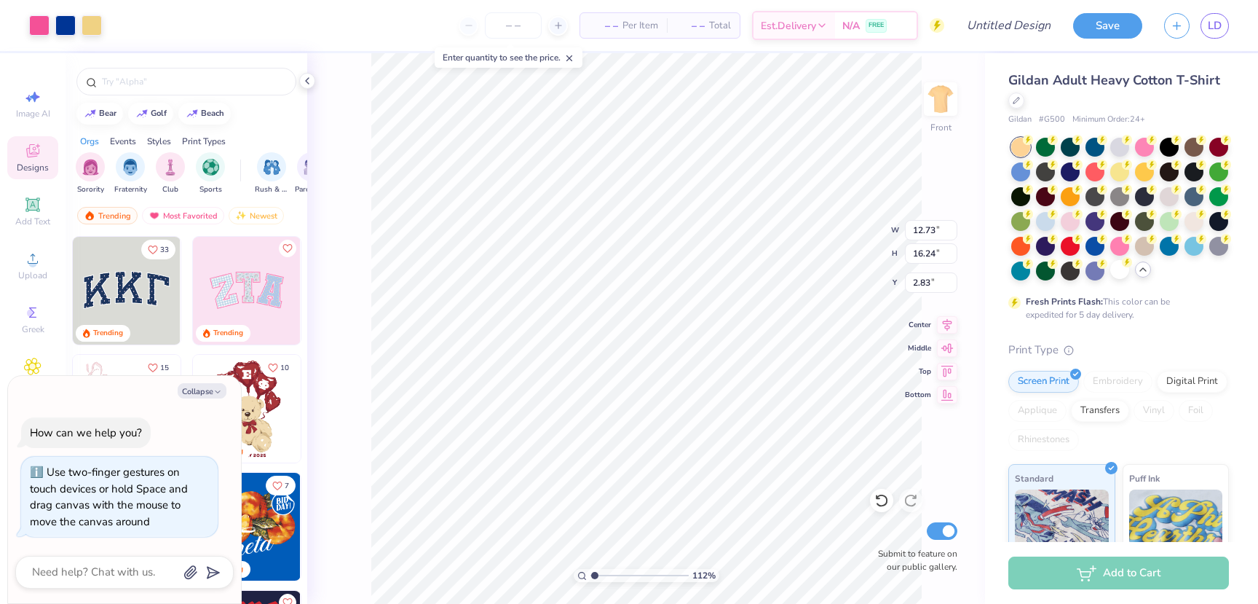
type textarea "x"
type input "3.00"
type textarea "x"
click at [516, 7] on div "– – Per Item – – Total Est. Delivery N/A FREE" at bounding box center [529, 25] width 832 height 51
click at [516, 24] on input "number" at bounding box center [513, 25] width 57 height 26
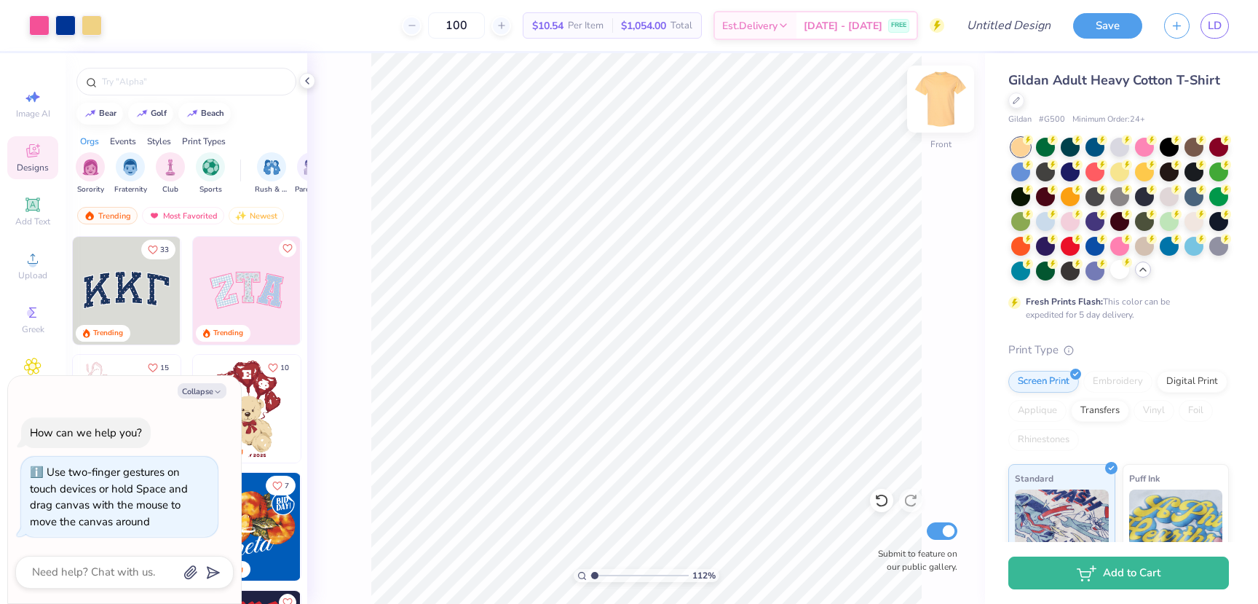
type input "100"
click at [939, 98] on img at bounding box center [941, 99] width 58 height 58
click at [37, 205] on icon at bounding box center [32, 204] width 11 height 11
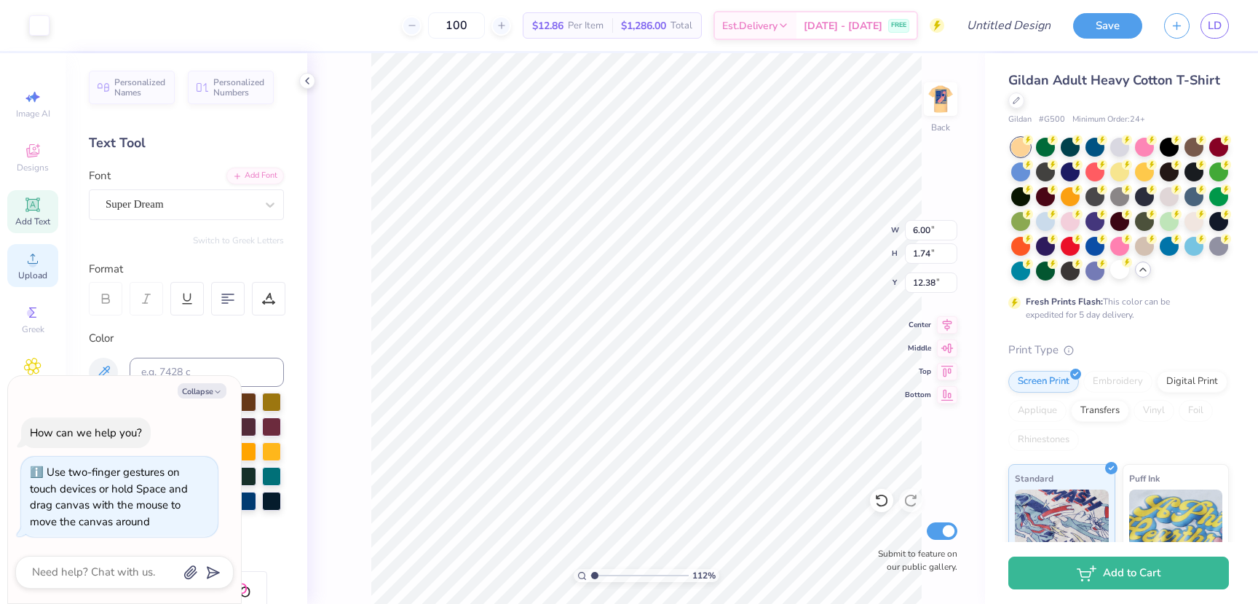
click at [31, 275] on span "Upload" at bounding box center [32, 275] width 29 height 12
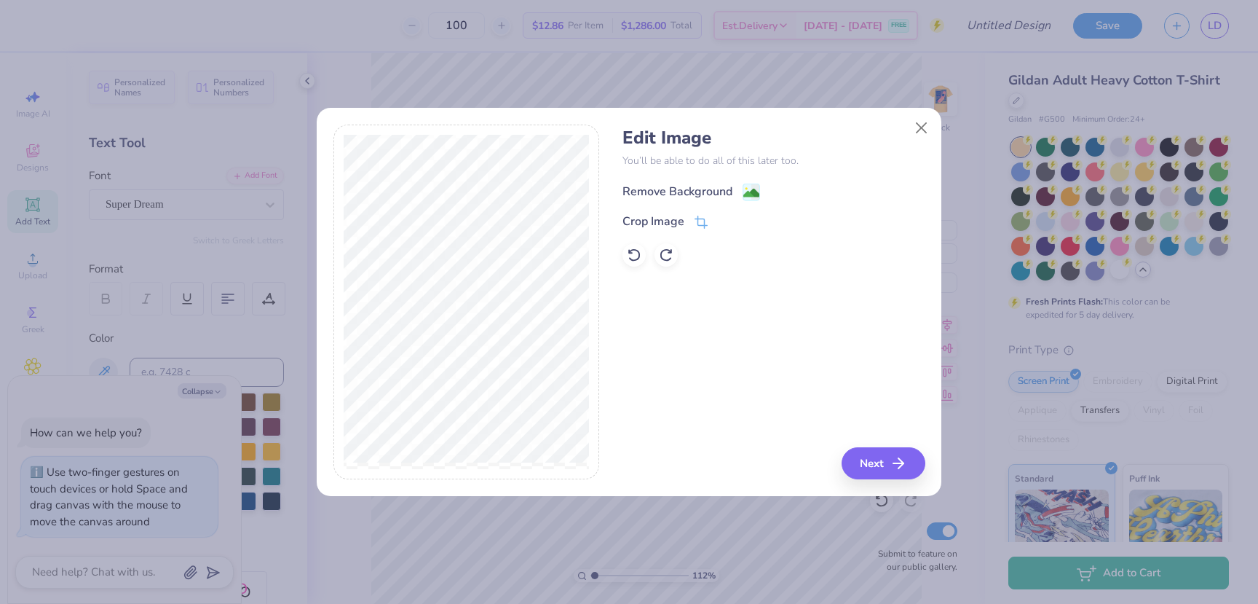
click at [697, 197] on div "Remove Background" at bounding box center [678, 191] width 110 height 17
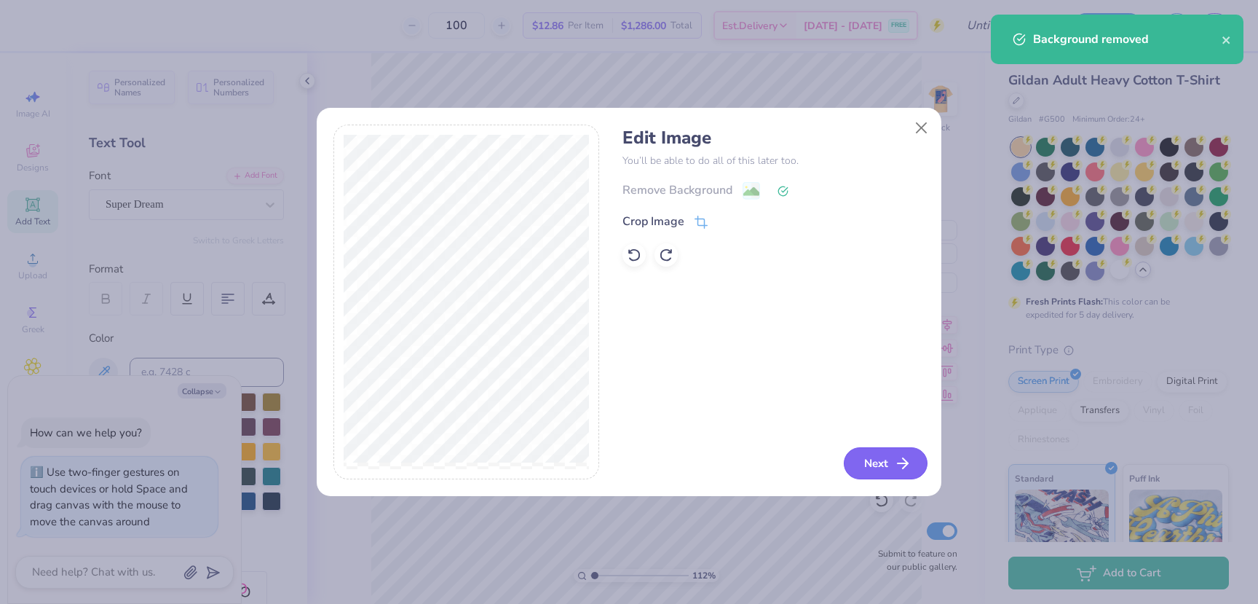
click at [883, 463] on button "Next" at bounding box center [886, 463] width 84 height 32
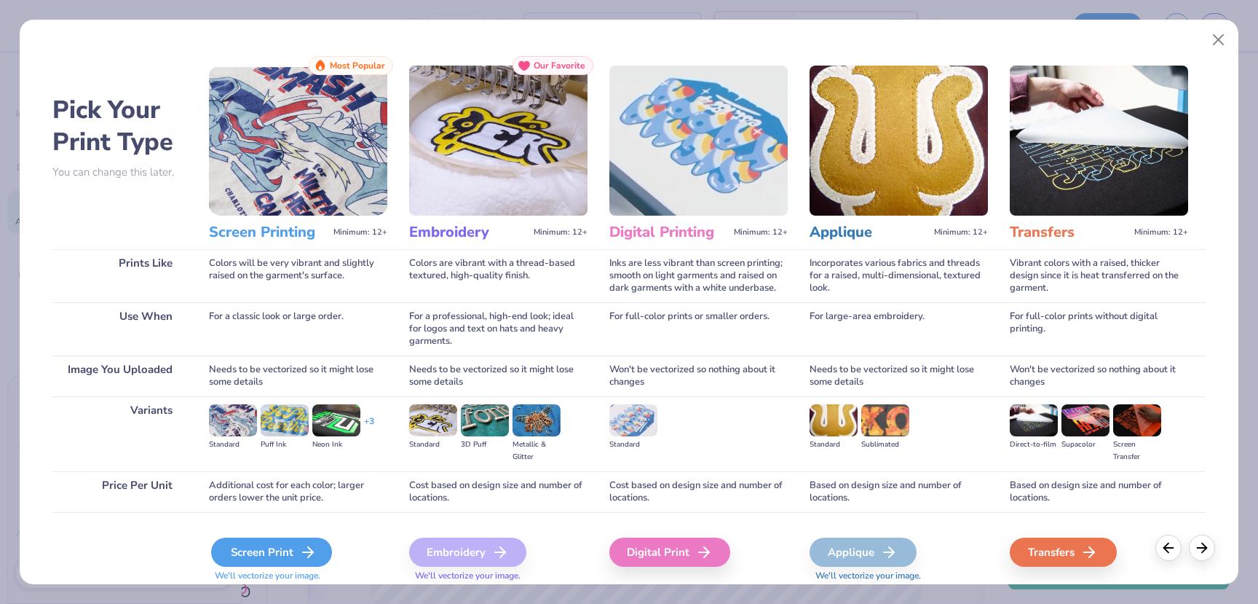
click at [275, 550] on div "Screen Print" at bounding box center [271, 551] width 121 height 29
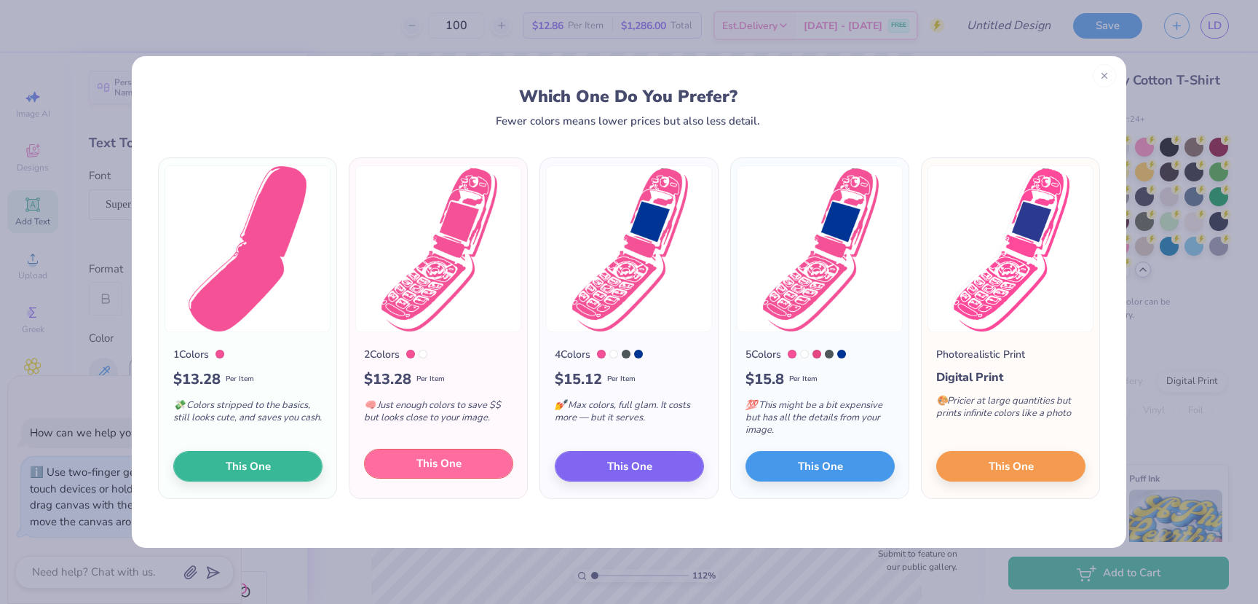
click at [449, 465] on span "This One" at bounding box center [438, 463] width 45 height 17
type textarea "x"
type input "12.84"
type input "18.00"
type input "4.25"
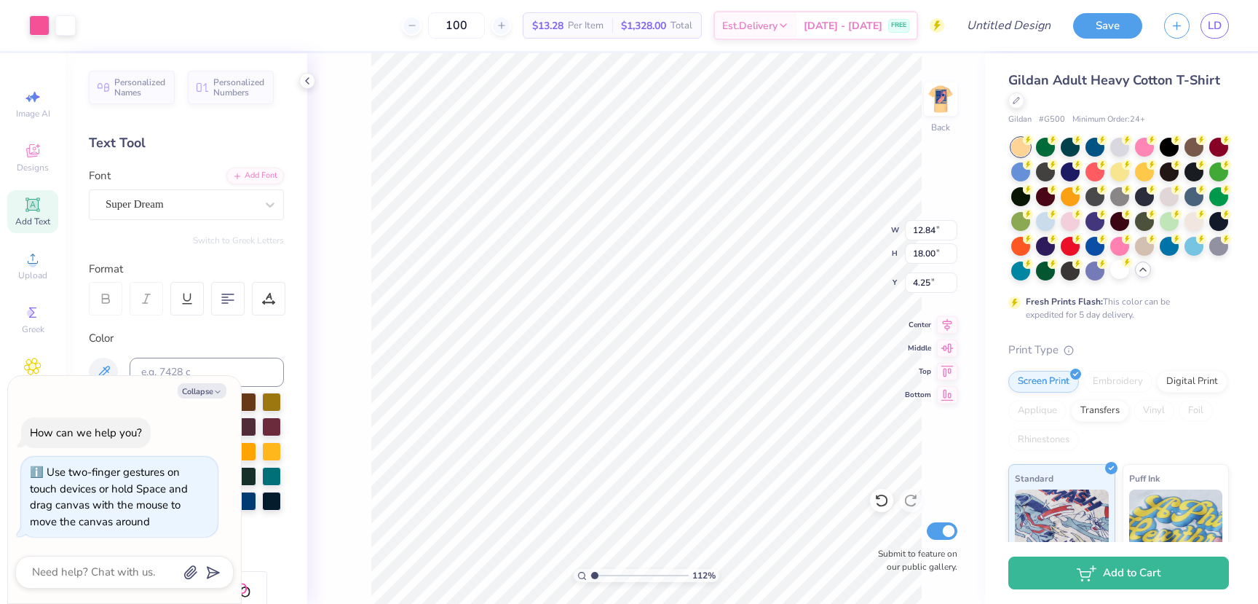
drag, startPoint x: 638, startPoint y: 426, endPoint x: 512, endPoint y: 382, distance: 133.6
click at [512, 382] on div at bounding box center [629, 302] width 1258 height 604
type textarea "x"
type input "4.92"
type input "6.89"
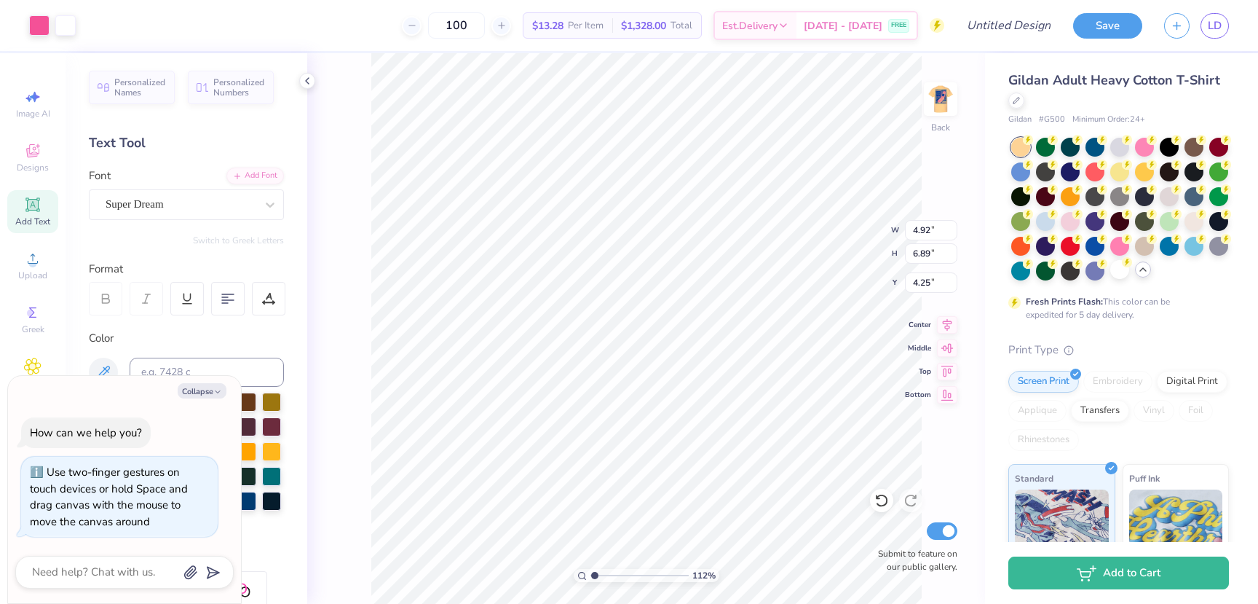
type textarea "x"
type input "2.06"
type textarea "x"
type input "3.62"
type input "5.07"
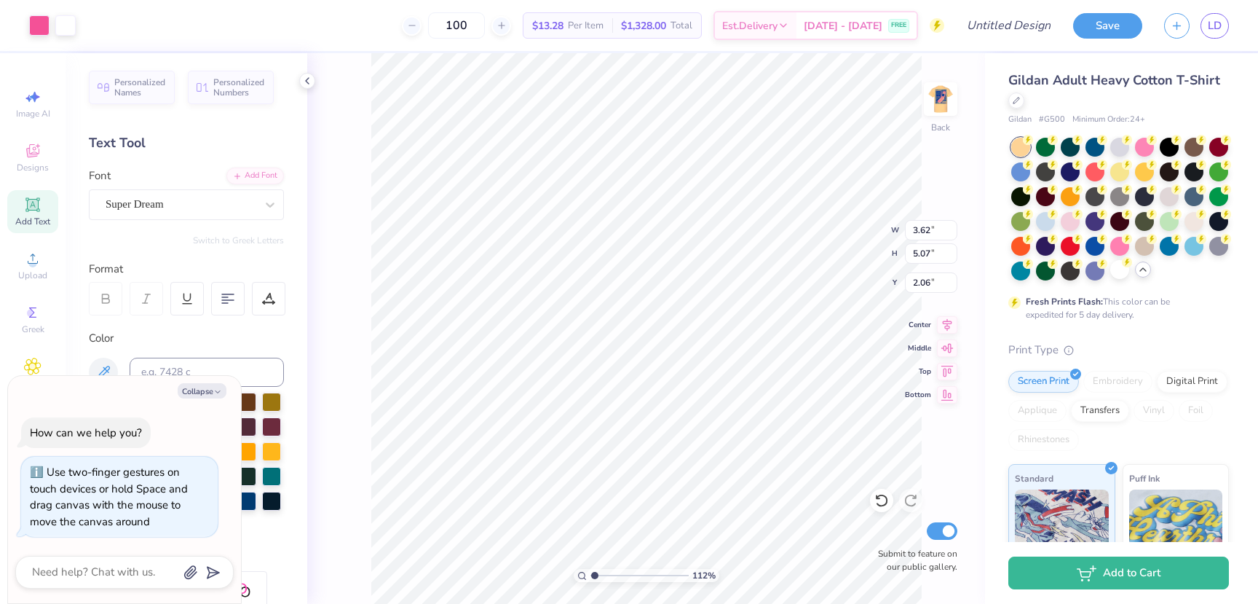
type textarea "x"
type input "3.00"
type textarea "x"
type input "6.00"
type input "1.74"
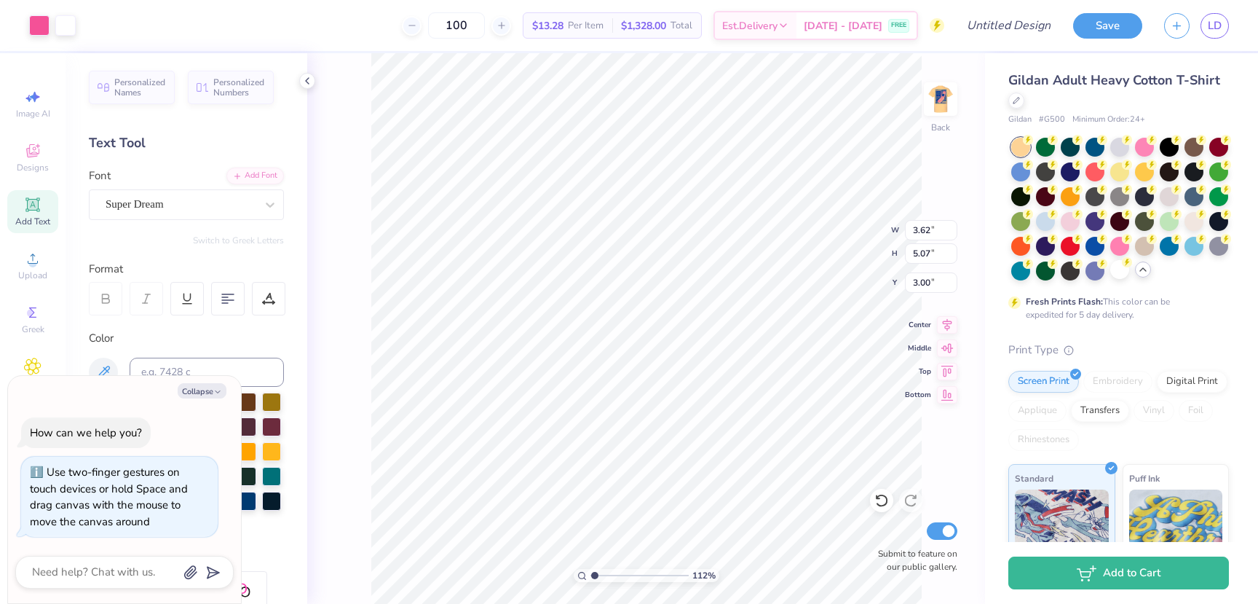
type input "12.38"
type textarea "x"
type input "2.73"
click at [933, 106] on img at bounding box center [941, 99] width 58 height 58
click at [933, 106] on img at bounding box center [940, 98] width 29 height 29
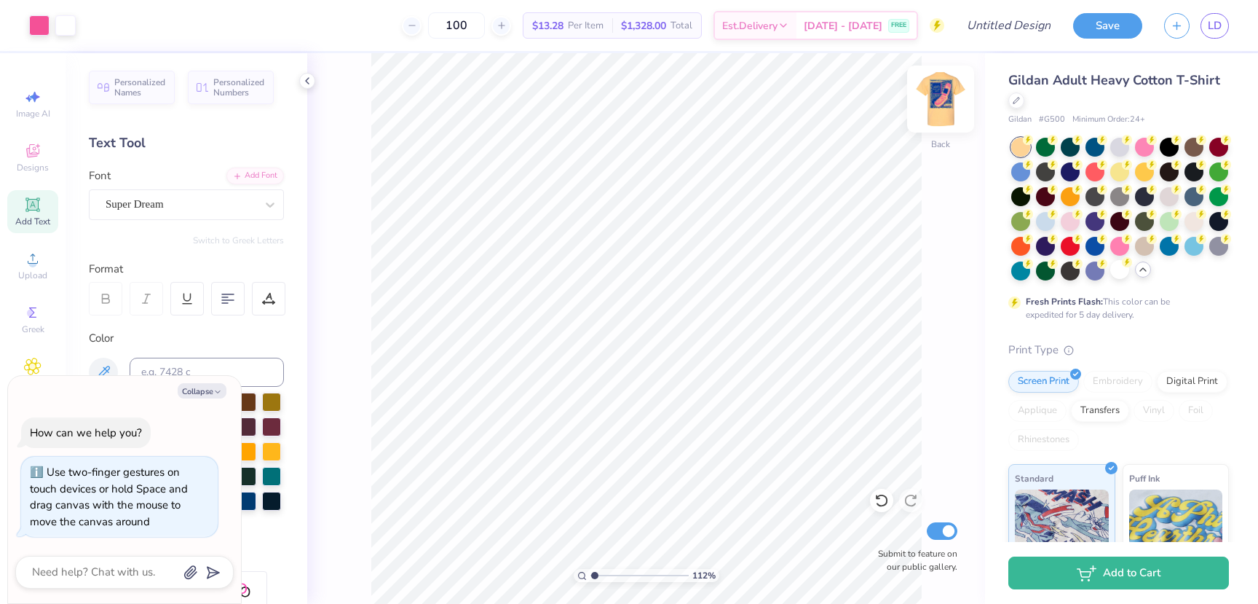
click at [940, 100] on img at bounding box center [941, 99] width 58 height 58
click at [941, 107] on img at bounding box center [941, 99] width 58 height 58
type textarea "x"
type input "2.64"
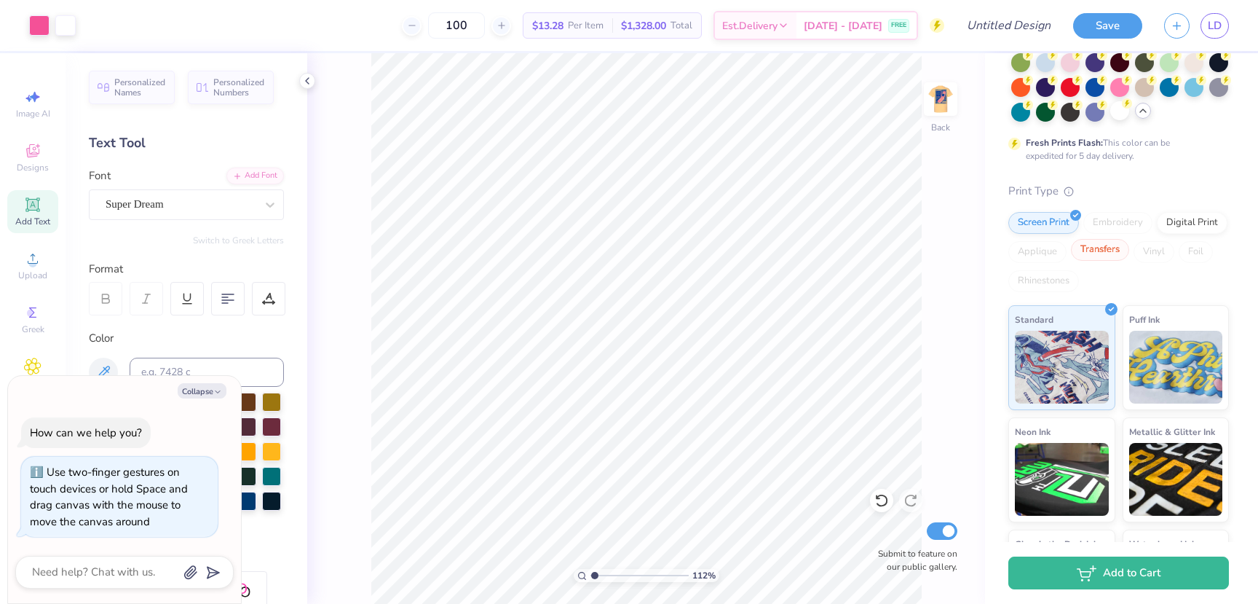
scroll to position [251, 0]
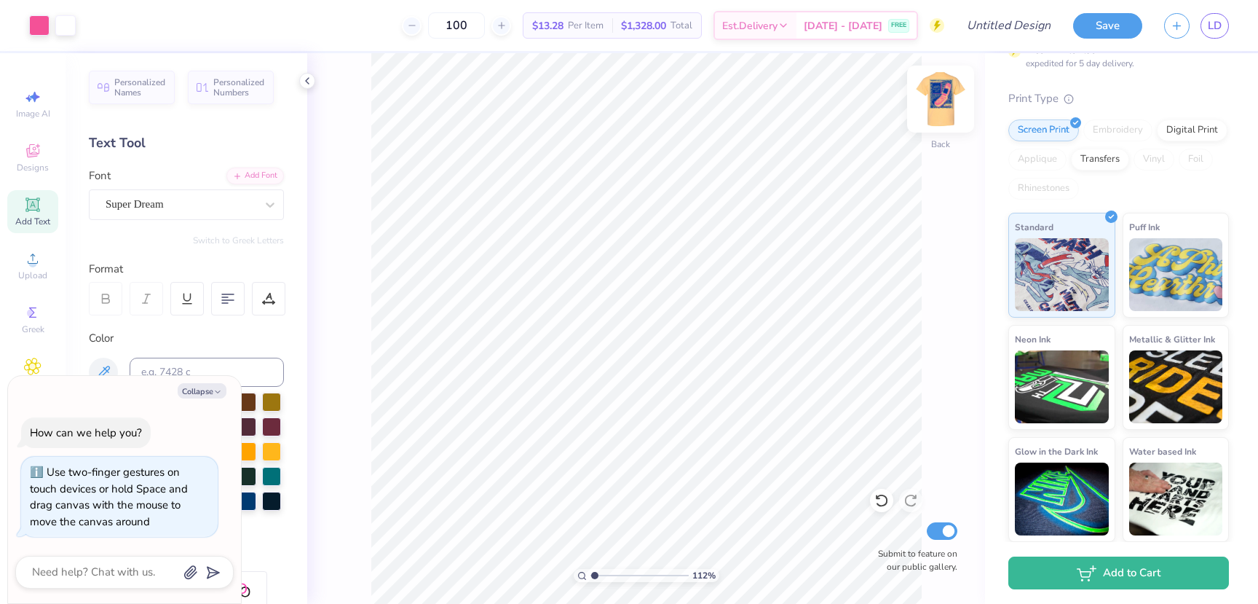
click at [950, 109] on img at bounding box center [941, 99] width 58 height 58
click at [950, 109] on img at bounding box center [940, 98] width 29 height 29
type textarea "x"
